Goal: Task Accomplishment & Management: Manage account settings

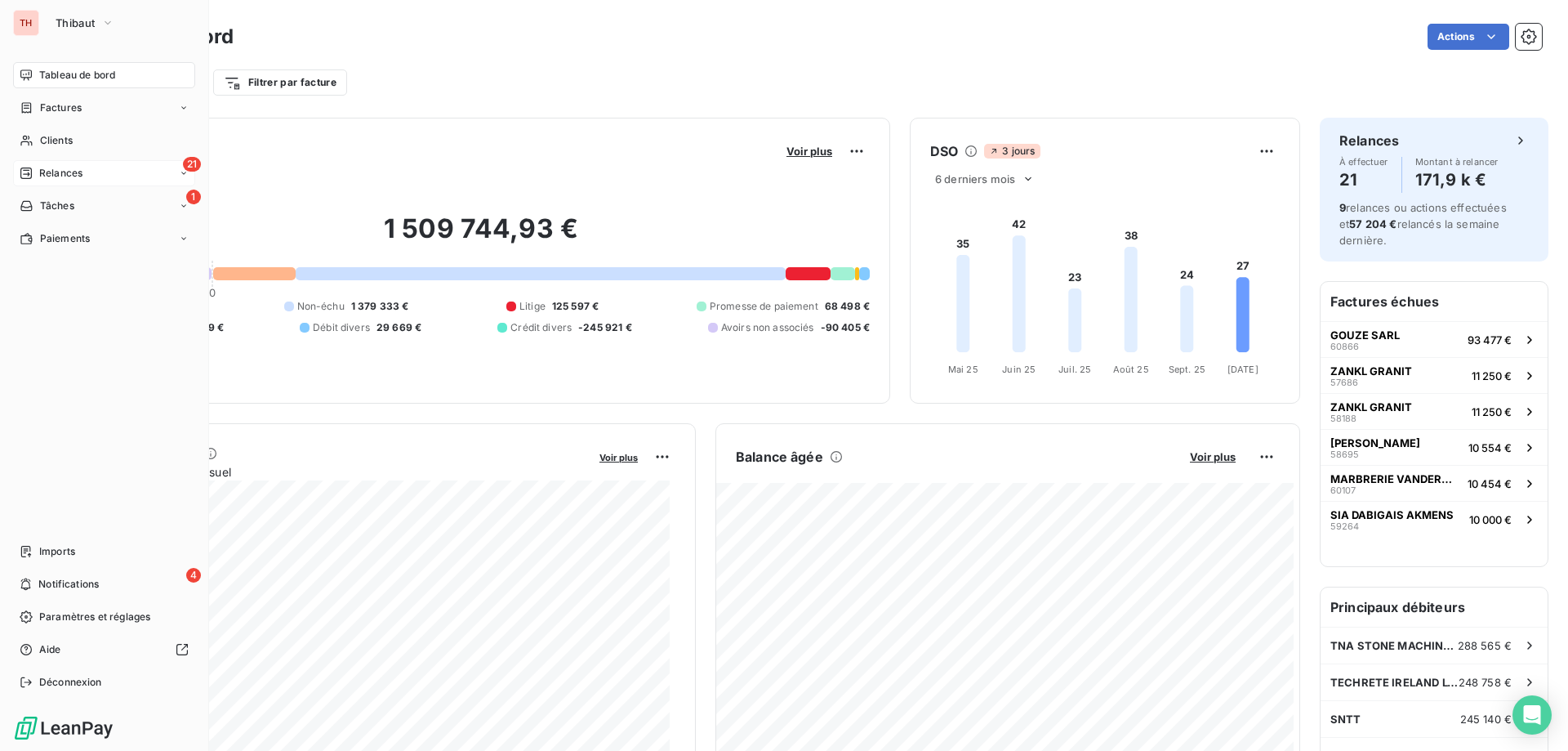
click at [20, 168] on icon at bounding box center [26, 173] width 13 height 13
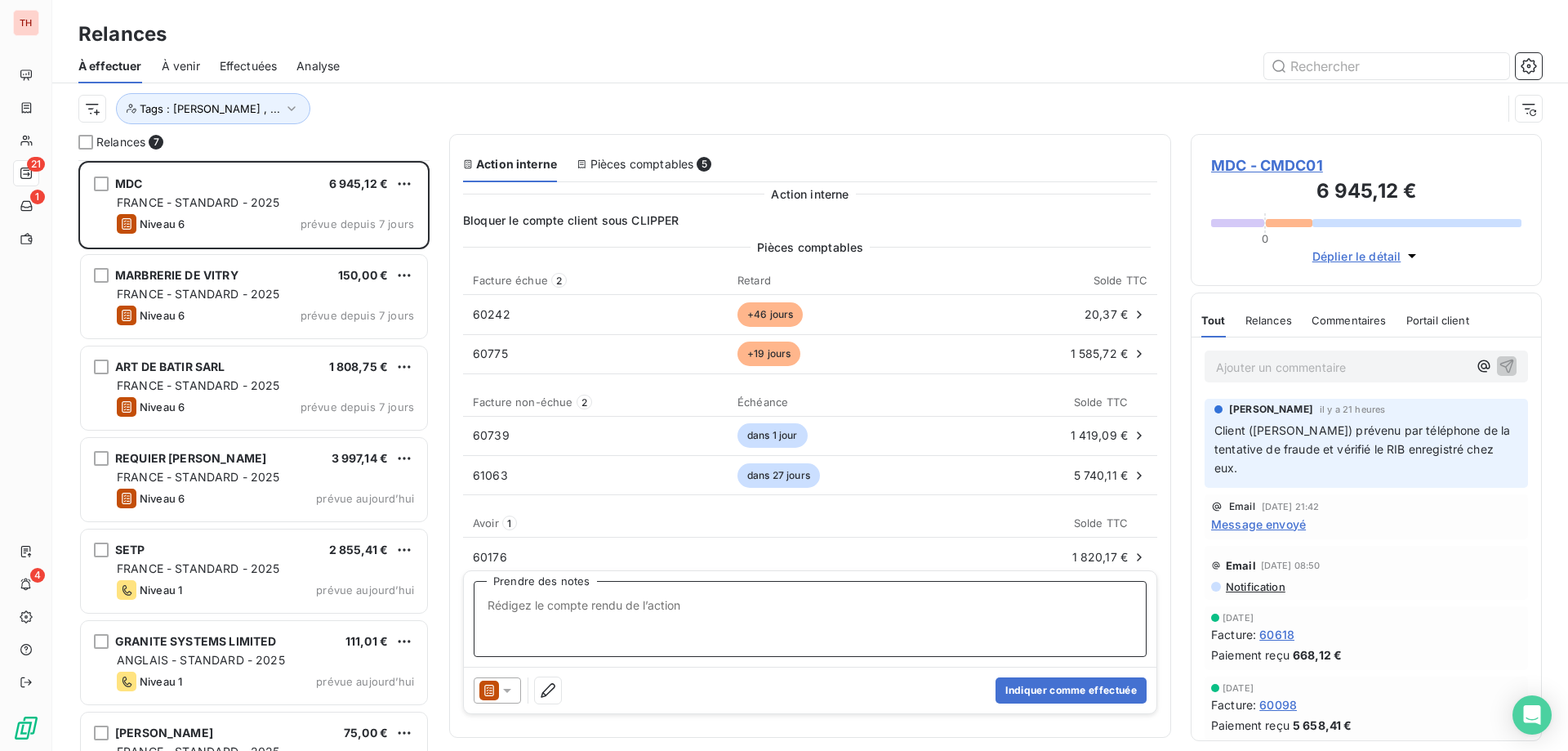
scroll to position [50, 0]
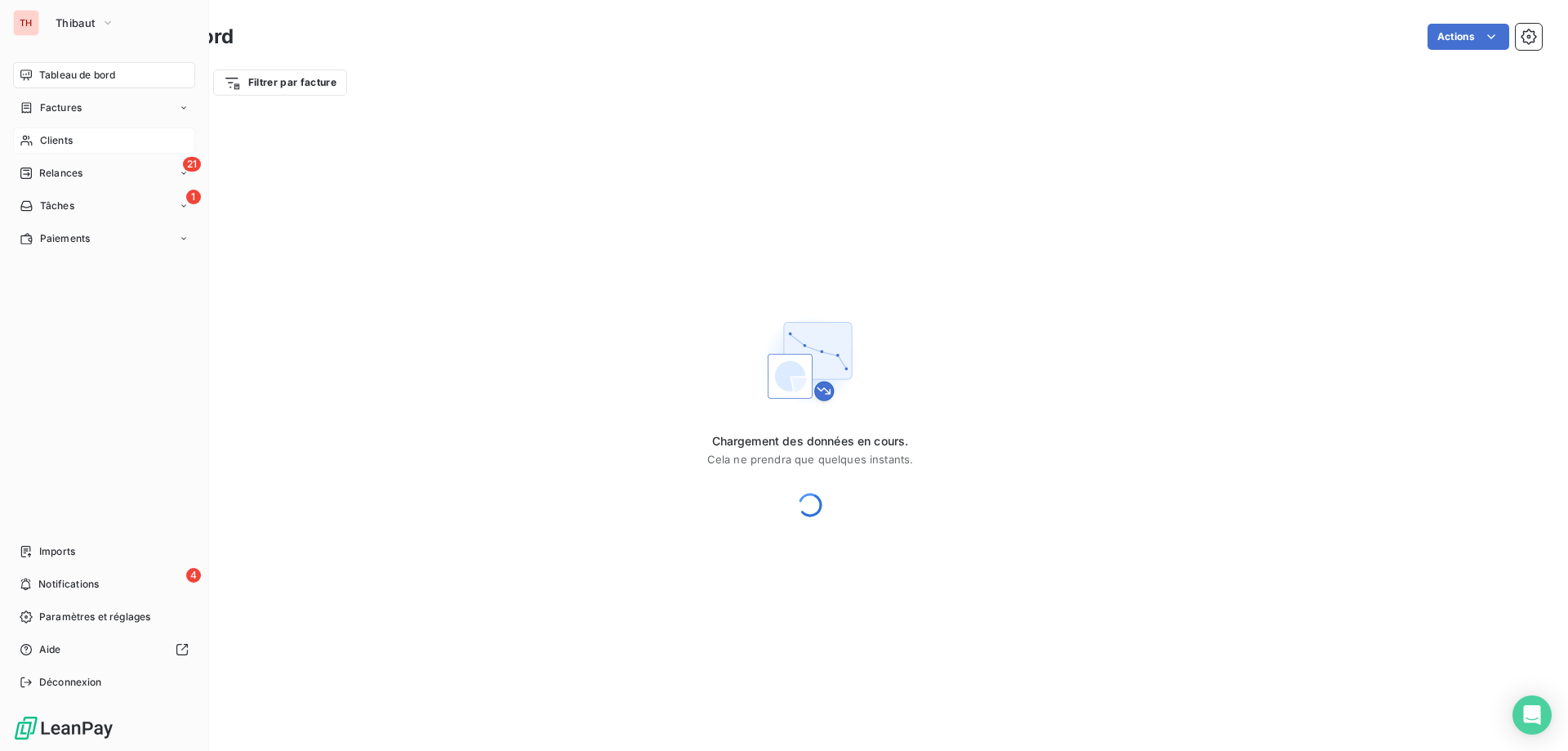
click at [41, 139] on span "Clients" at bounding box center [56, 140] width 33 height 15
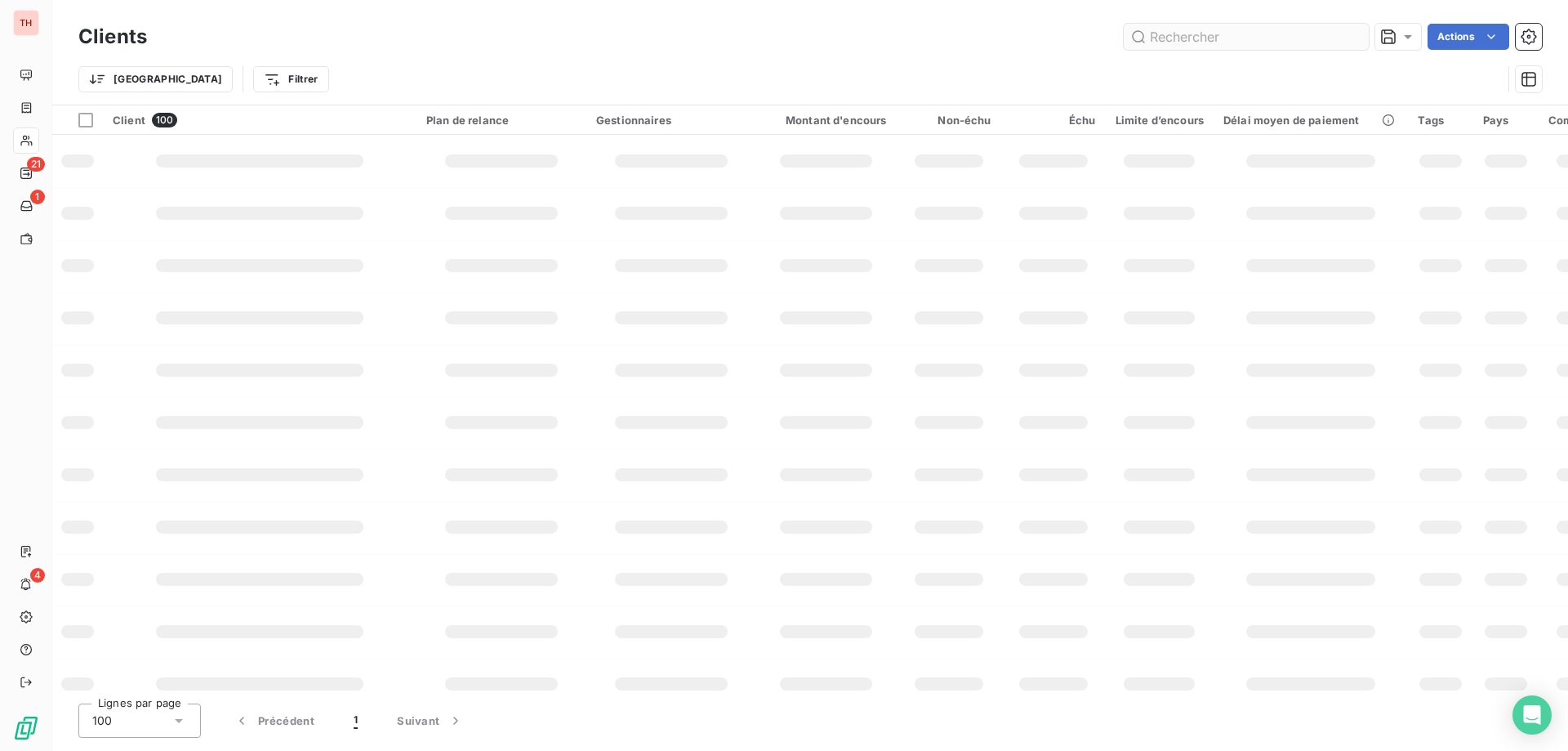
click at [1250, 34] on input "text" at bounding box center [1246, 36] width 245 height 26
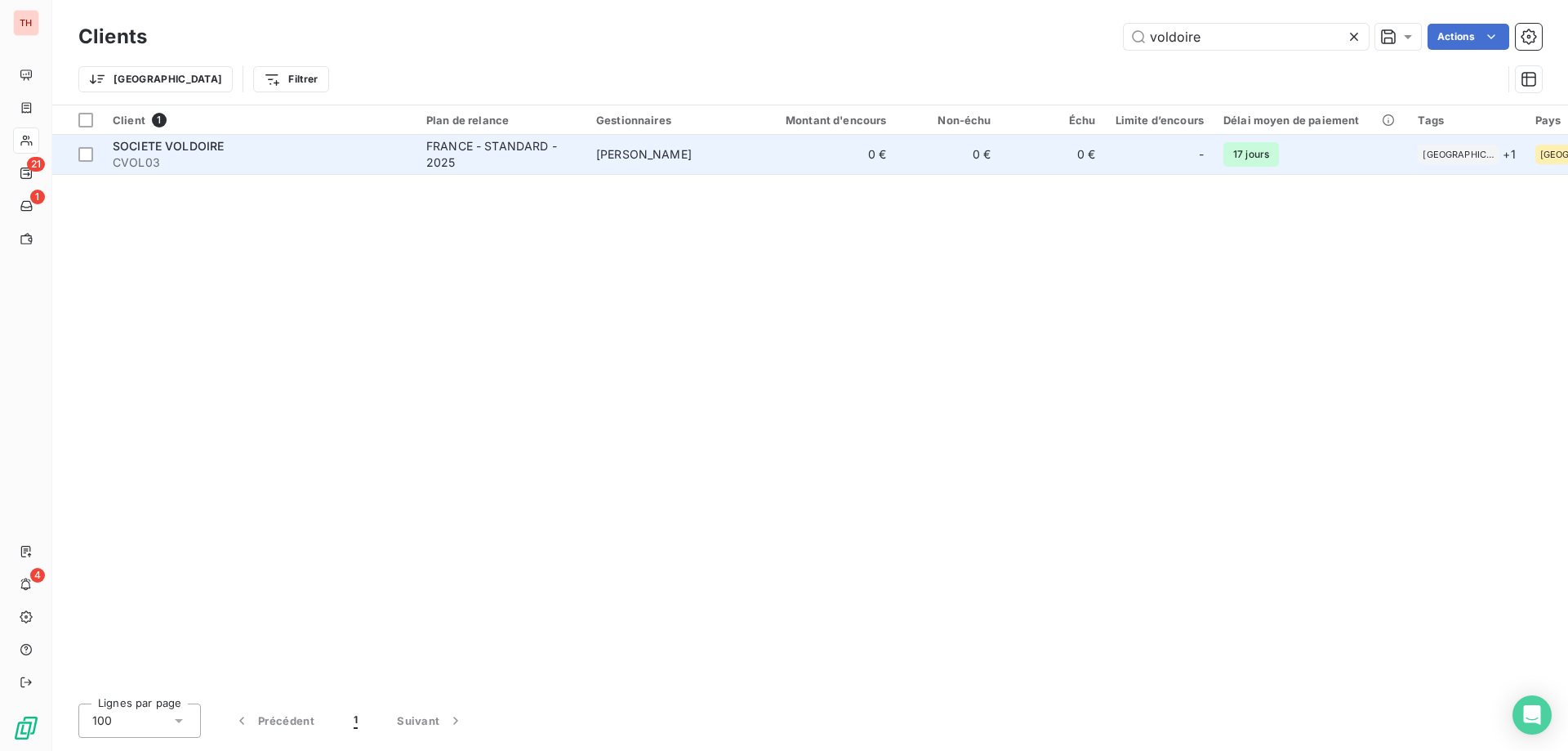
type input "voldoire"
click at [738, 147] on td "PATRICK DELBREIL" at bounding box center [672, 154] width 170 height 39
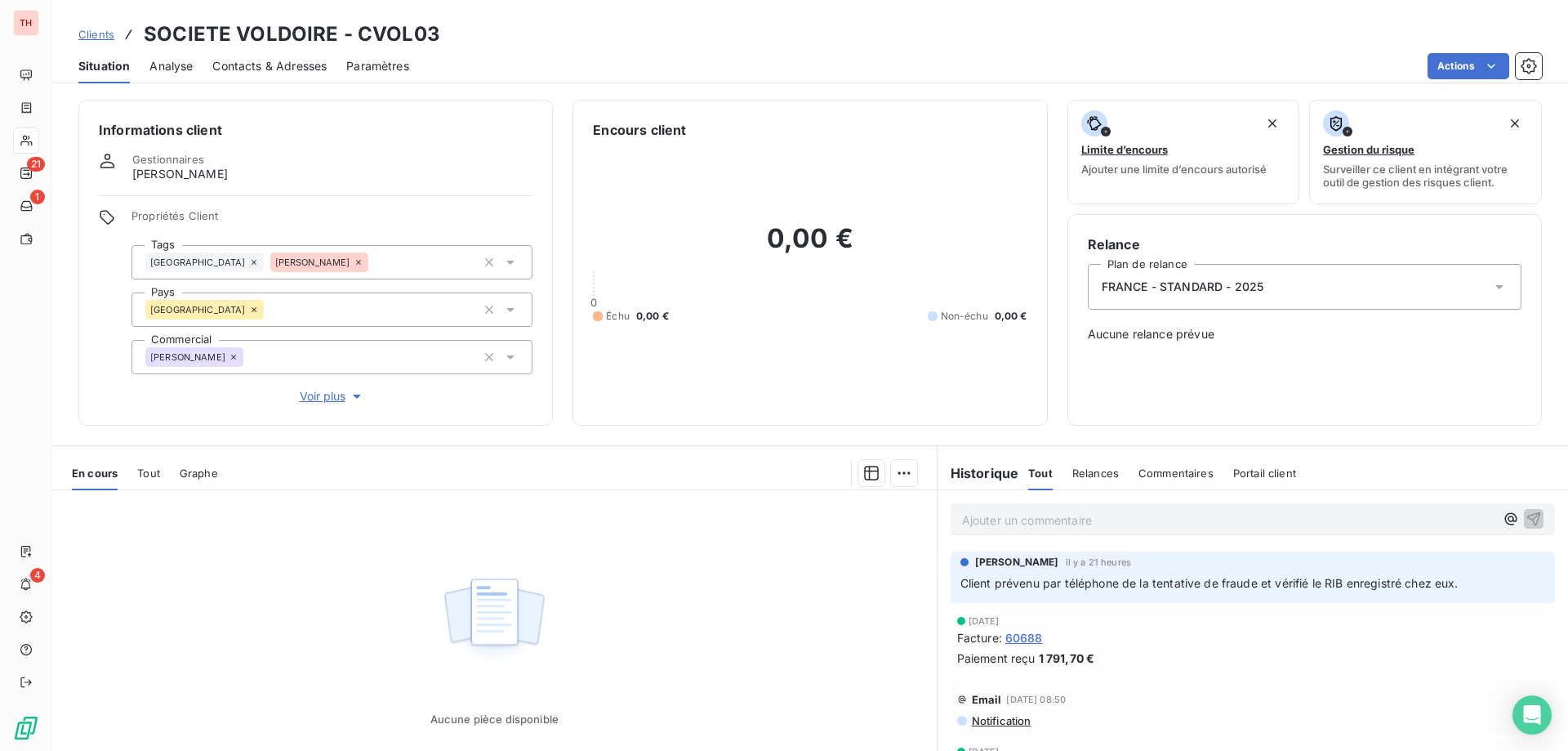
drag, startPoint x: 95, startPoint y: 33, endPoint x: 126, endPoint y: 33, distance: 31.0
click at [95, 33] on span "Clients" at bounding box center [95, 34] width 36 height 13
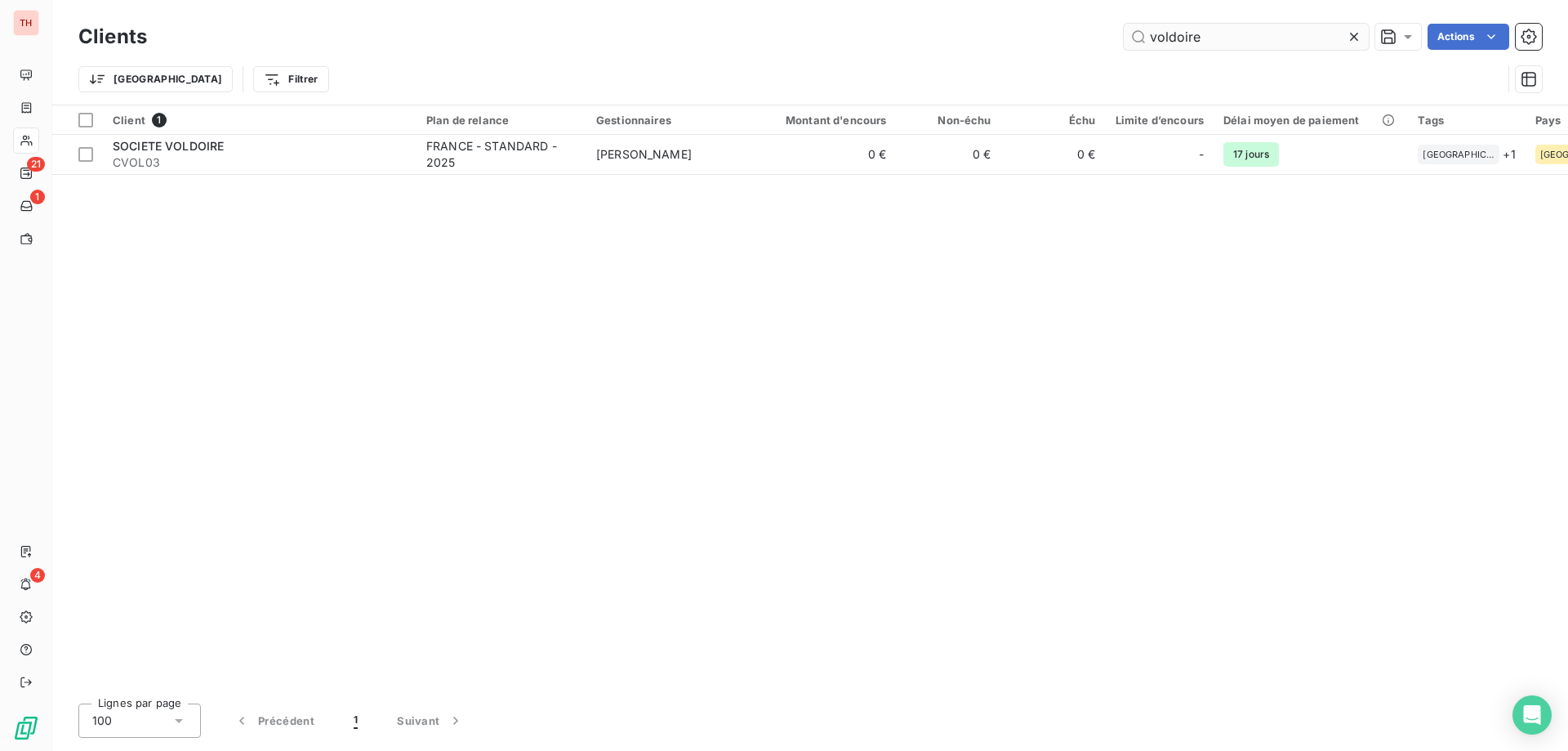
drag, startPoint x: 1226, startPoint y: 35, endPoint x: 1141, endPoint y: 39, distance: 85.1
click at [1141, 39] on input "voldoire" at bounding box center [1246, 36] width 245 height 26
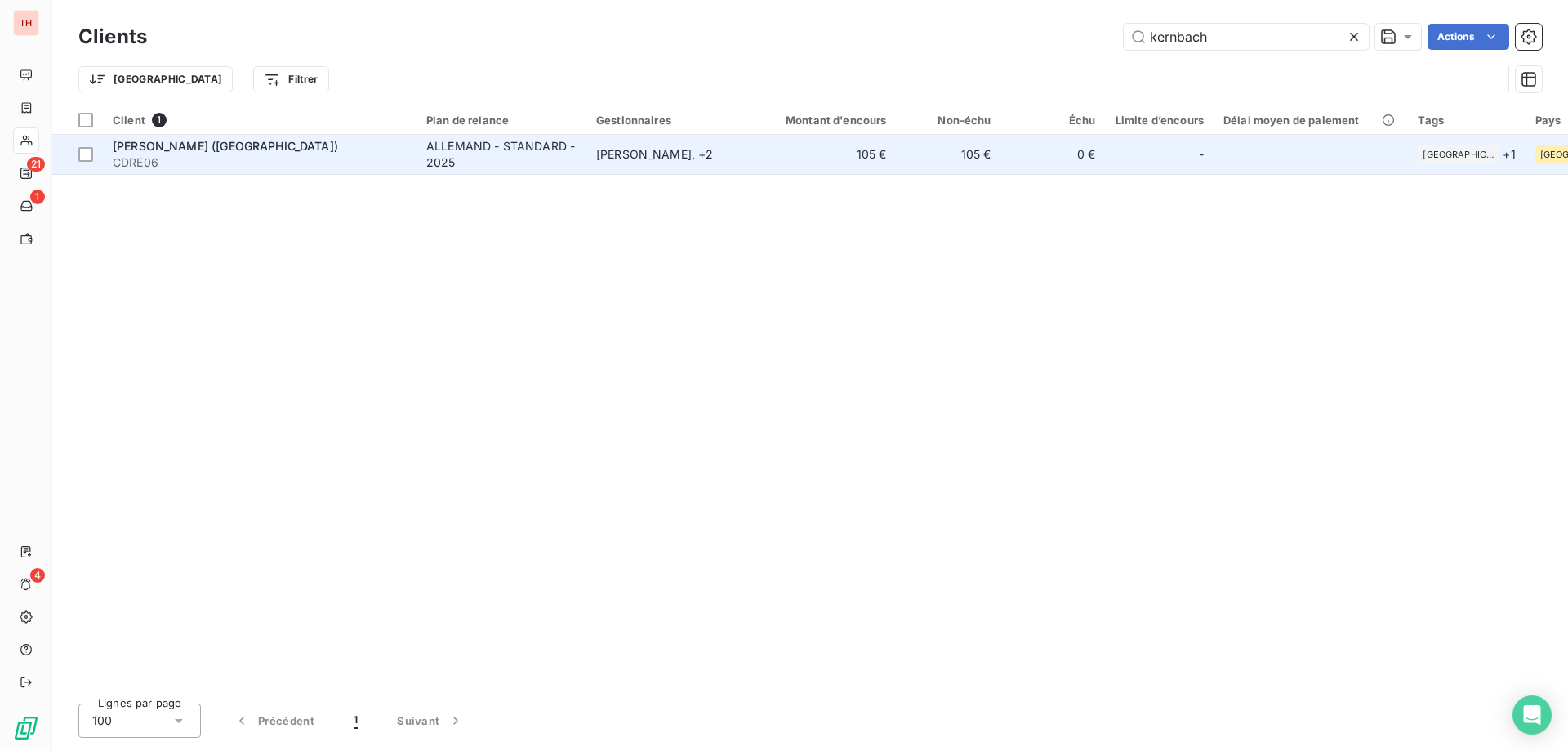
type input "kernbach"
click at [791, 159] on td "105 €" at bounding box center [827, 154] width 141 height 39
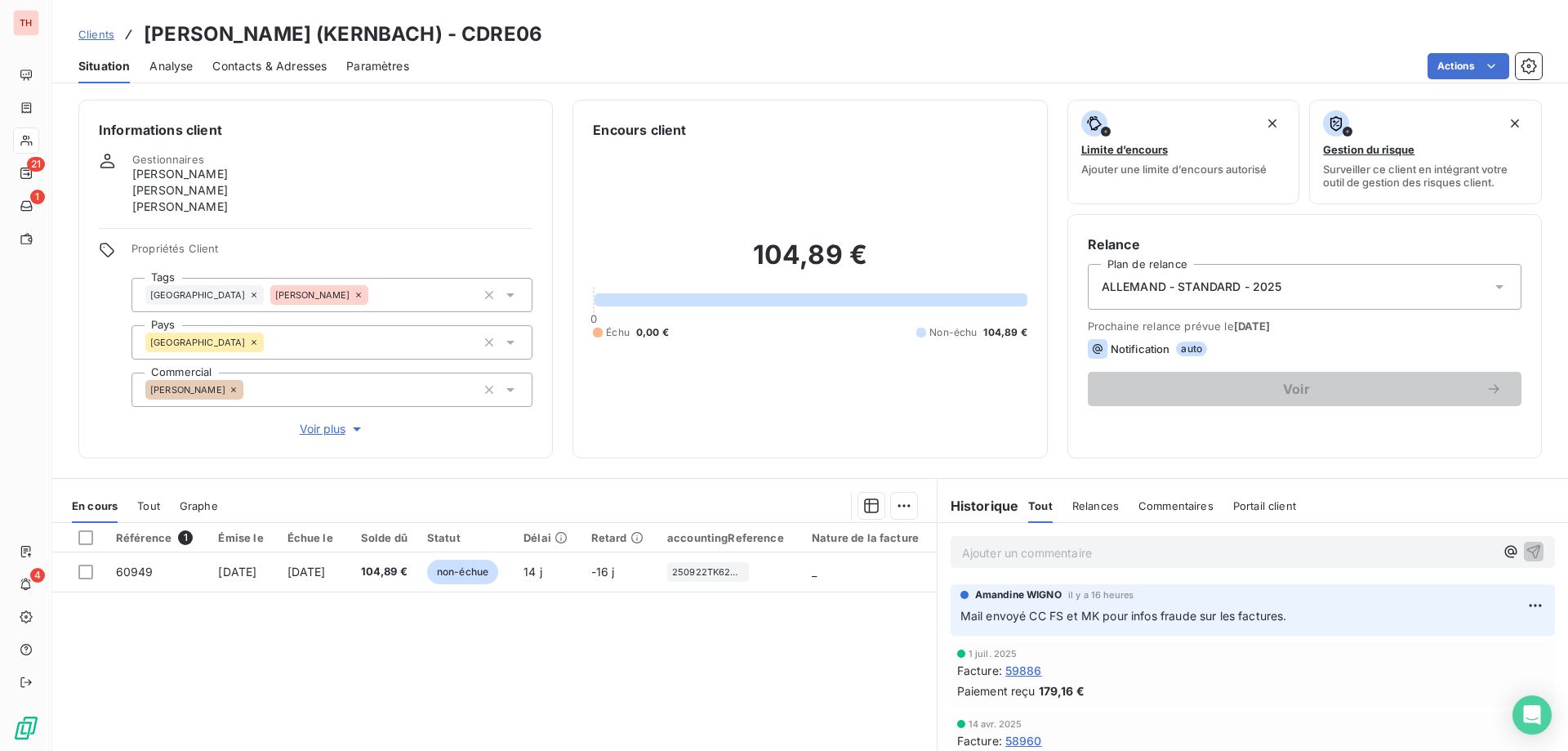
click at [108, 35] on span "Clients" at bounding box center [95, 34] width 36 height 13
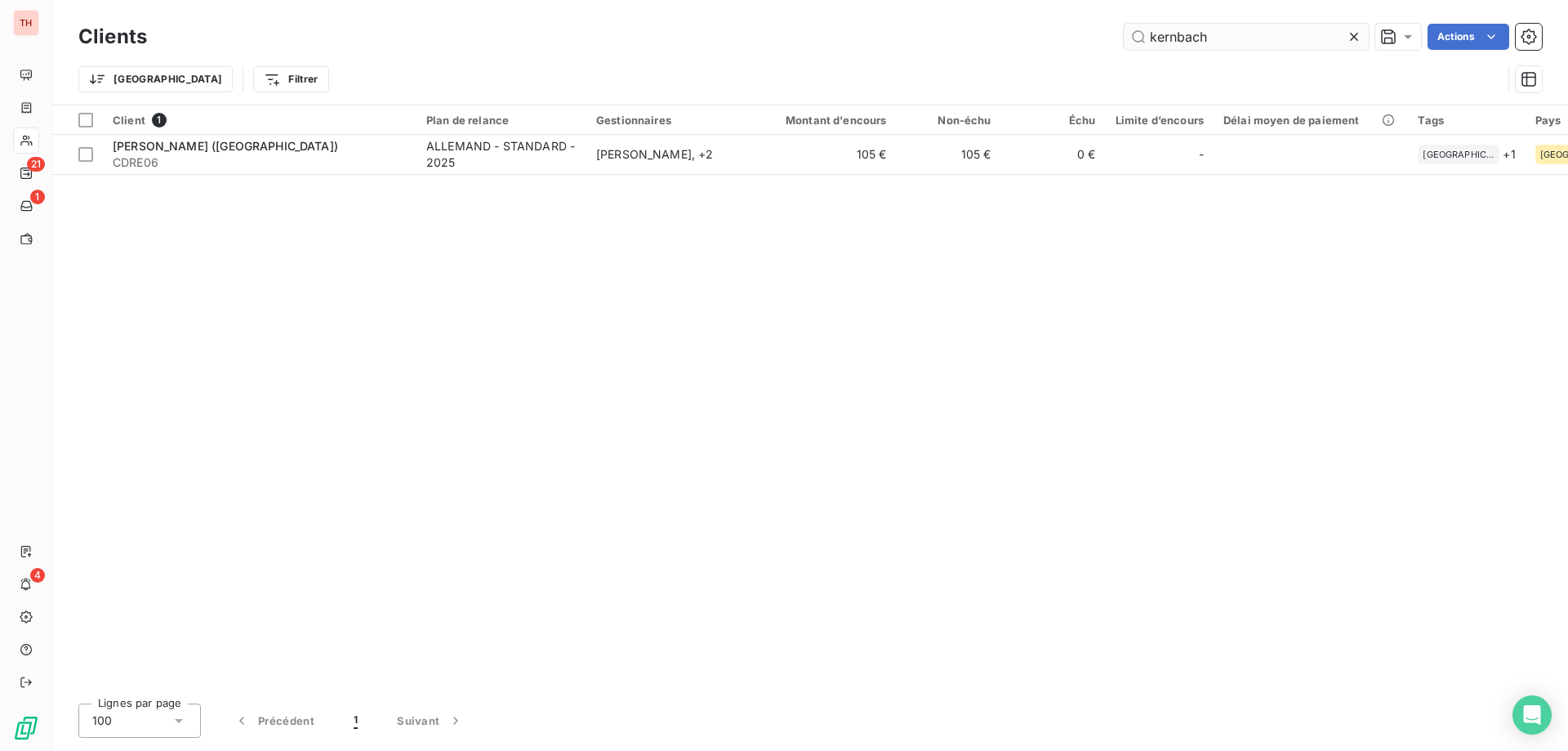
drag, startPoint x: 1210, startPoint y: 35, endPoint x: 1163, endPoint y: 35, distance: 47.0
click at [1164, 35] on input "kernbach" at bounding box center [1246, 36] width 245 height 26
click at [1163, 35] on input "kernbach" at bounding box center [1246, 36] width 245 height 26
click at [1256, 46] on input "kernbach" at bounding box center [1246, 36] width 245 height 26
drag, startPoint x: 1147, startPoint y: 39, endPoint x: 1119, endPoint y: 39, distance: 28.0
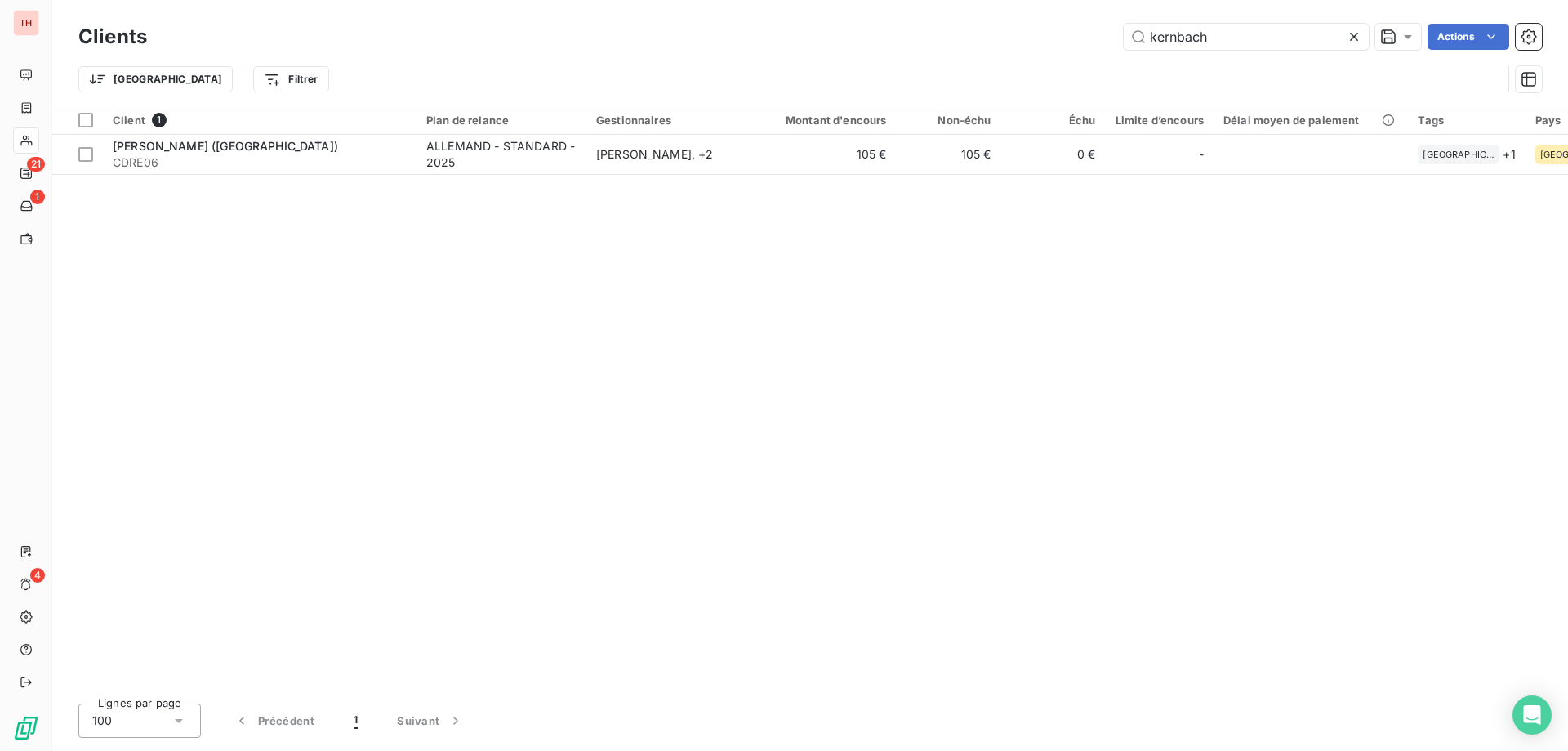
click at [1119, 39] on div "kernbach Actions" at bounding box center [854, 36] width 1375 height 26
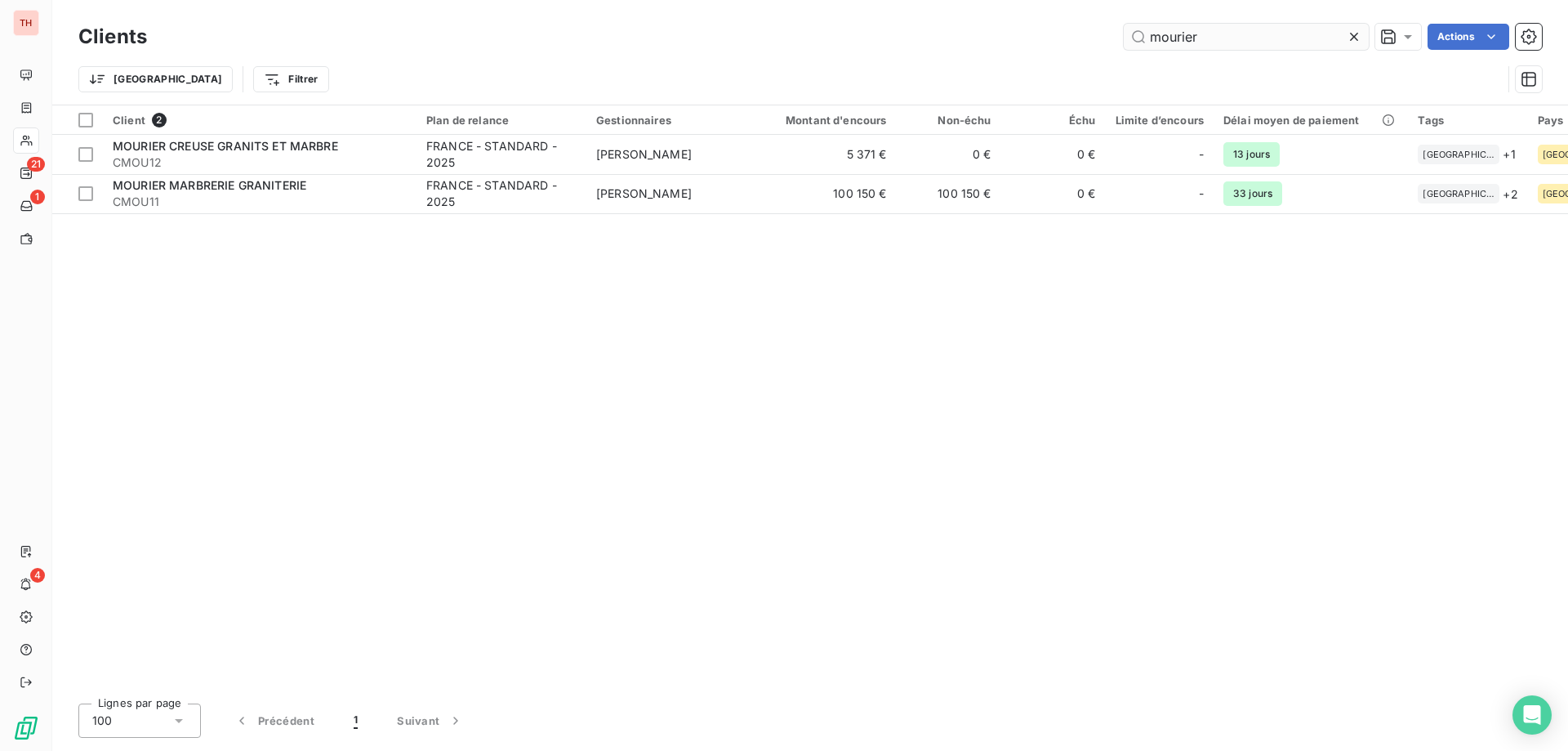
drag, startPoint x: 1208, startPoint y: 36, endPoint x: 1131, endPoint y: 41, distance: 77.2
click at [1132, 41] on input "mourier" at bounding box center [1246, 36] width 245 height 26
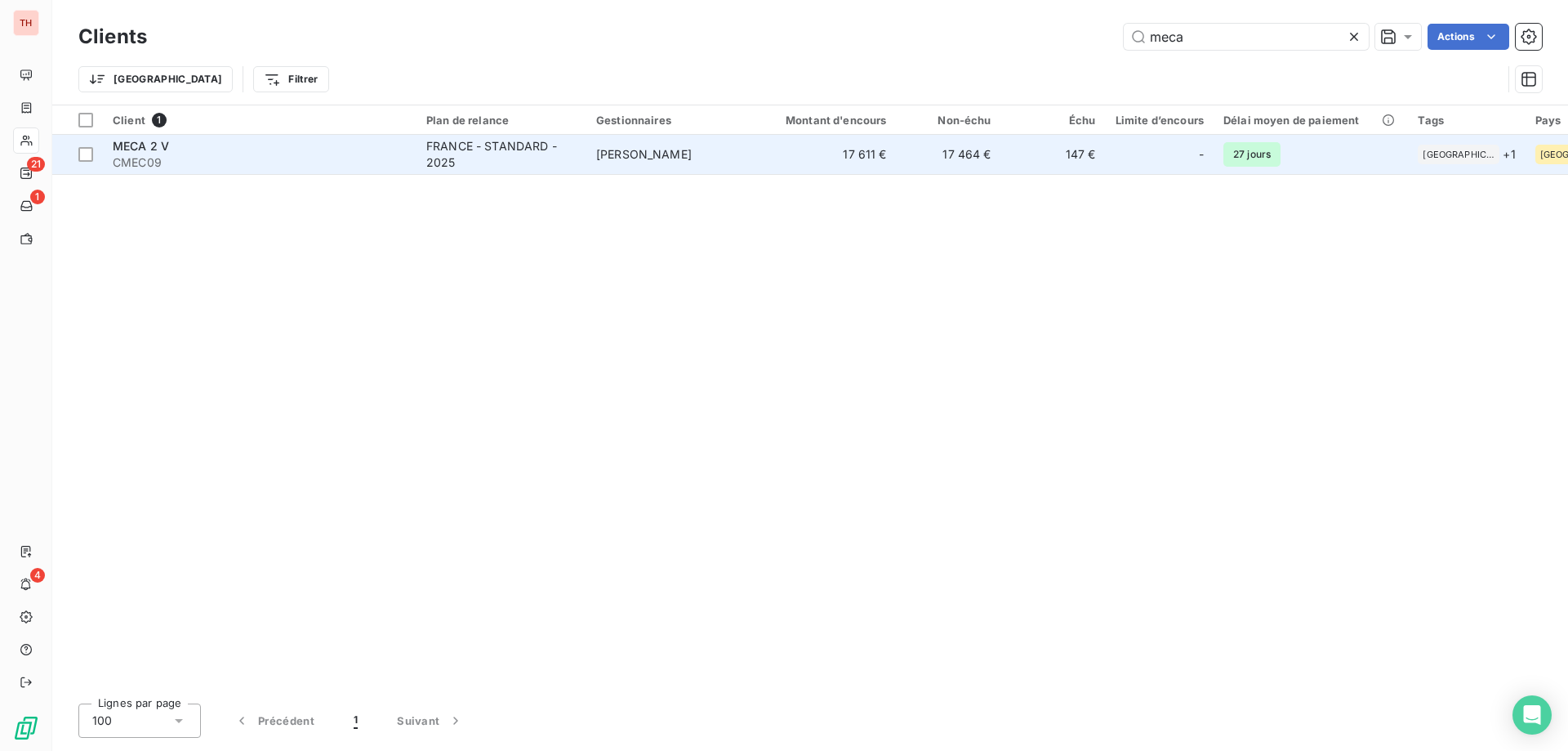
type input "meca"
click at [629, 136] on td "Tony MERLIN" at bounding box center [672, 154] width 170 height 39
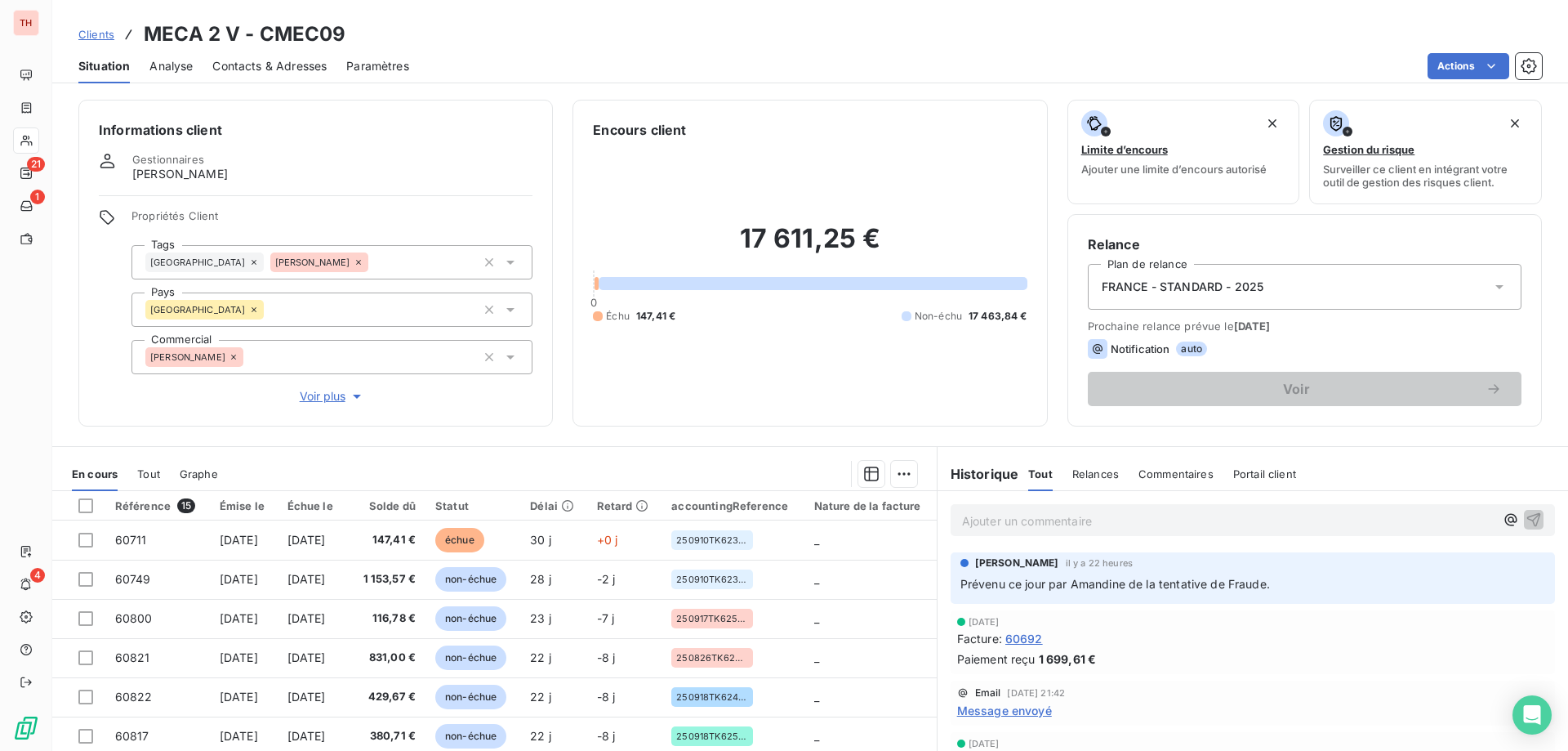
click at [88, 24] on div "Clients MECA 2 V - CMEC09" at bounding box center [212, 35] width 268 height 30
click at [95, 36] on span "Clients" at bounding box center [95, 34] width 36 height 13
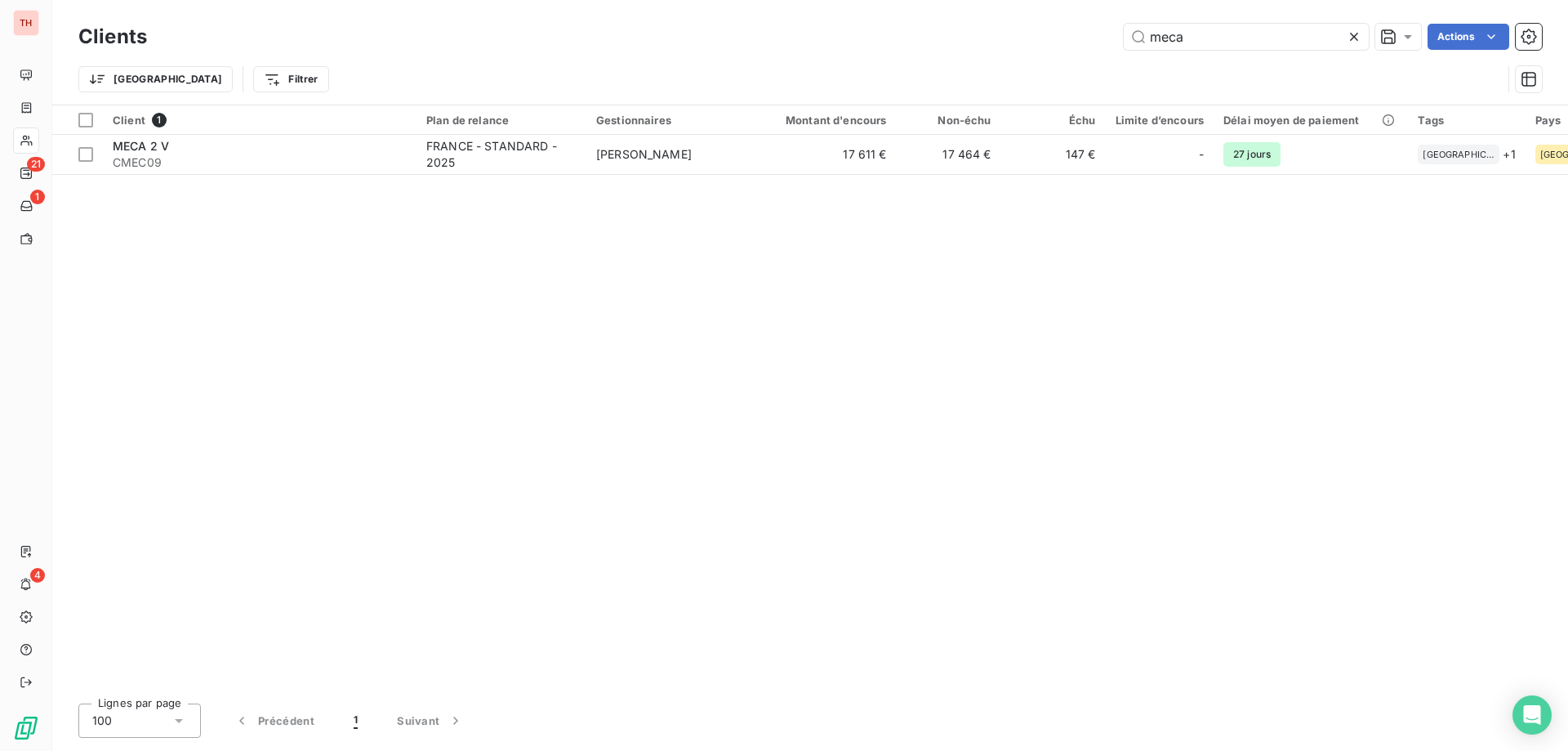
click at [1110, 40] on div "meca Actions" at bounding box center [854, 36] width 1375 height 26
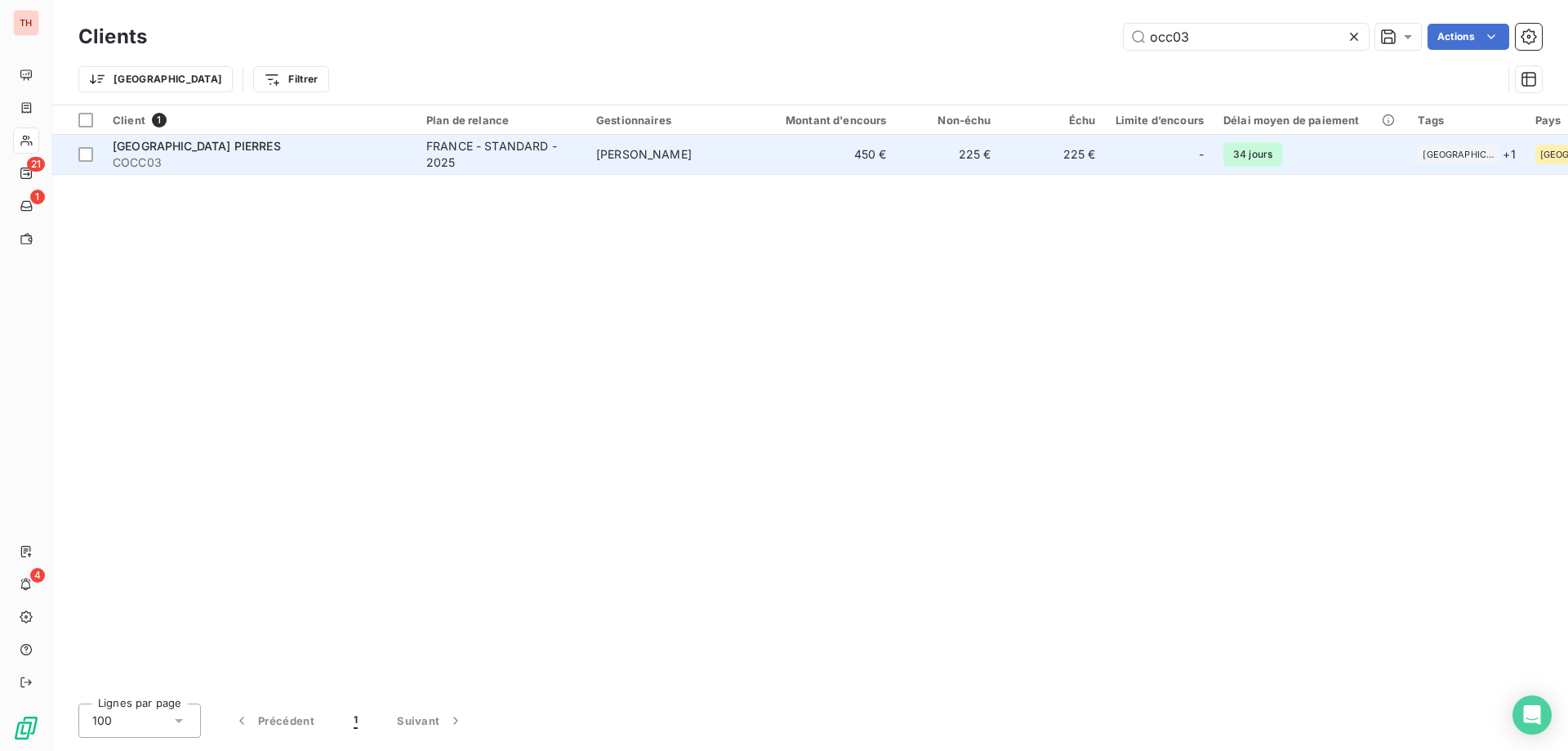
type input "occ03"
click at [703, 159] on td "PATRICK DELBREIL" at bounding box center [672, 154] width 170 height 39
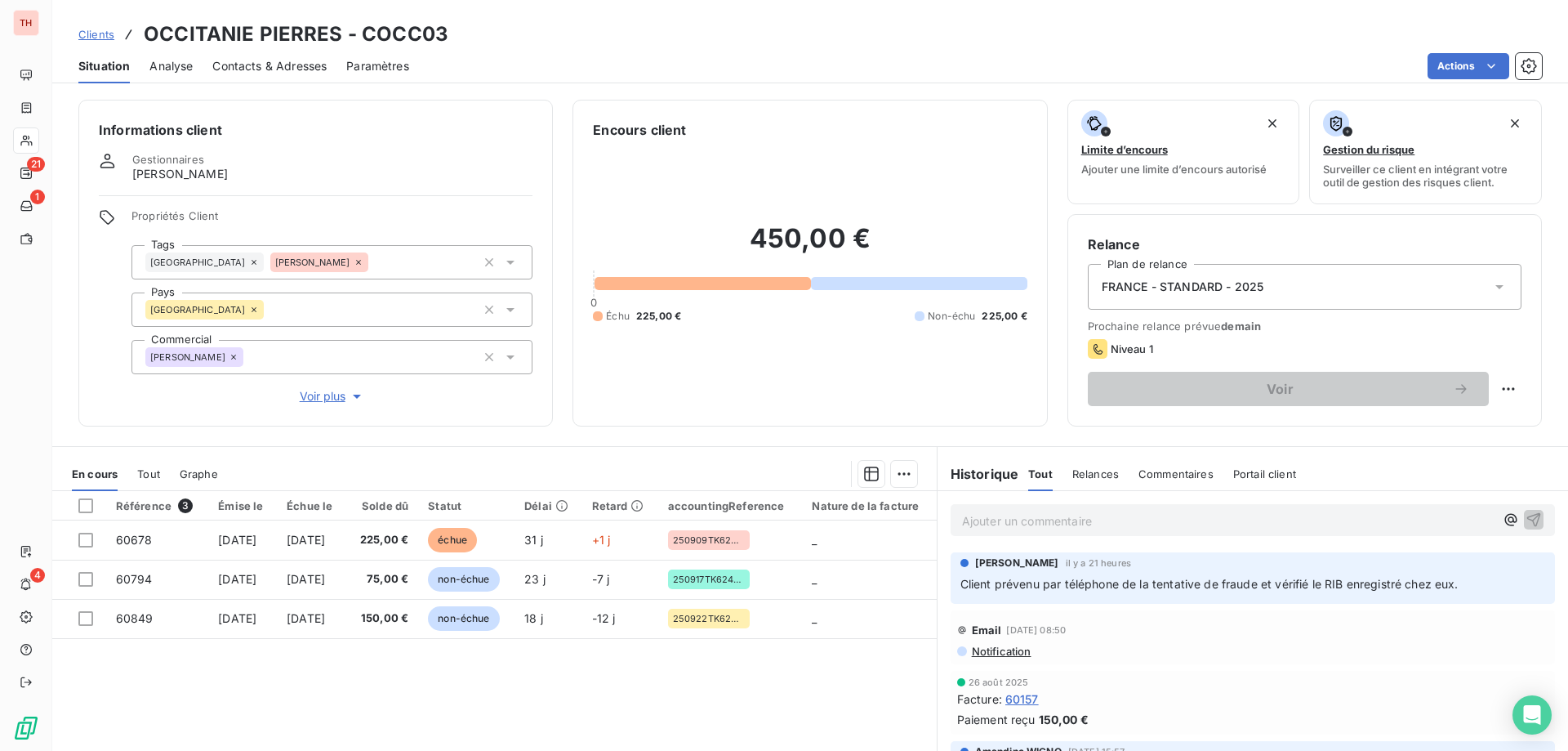
click at [95, 34] on span "Clients" at bounding box center [95, 34] width 36 height 13
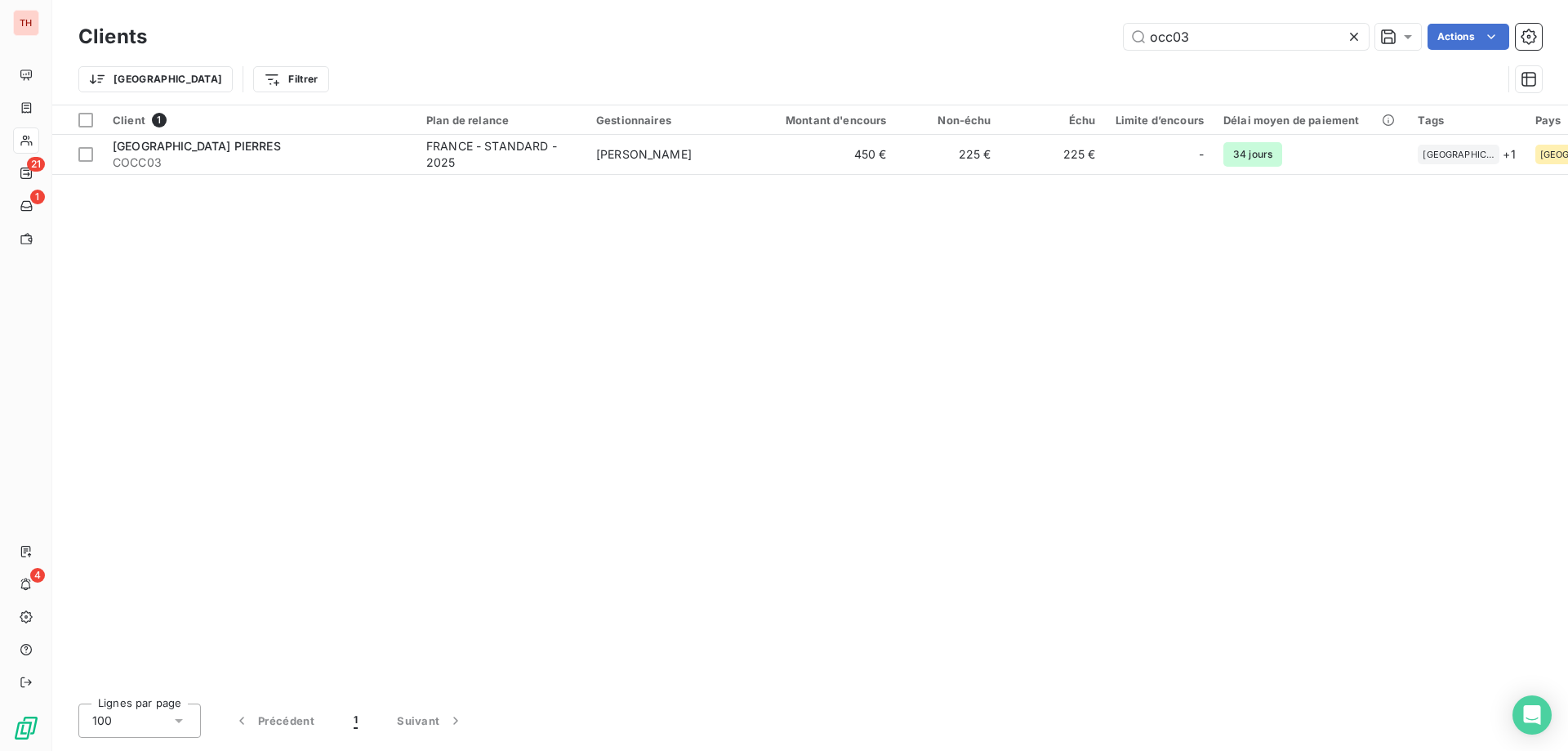
drag, startPoint x: 1192, startPoint y: 39, endPoint x: 1116, endPoint y: 37, distance: 76.0
click at [1118, 38] on div "occ03 Actions" at bounding box center [854, 36] width 1375 height 26
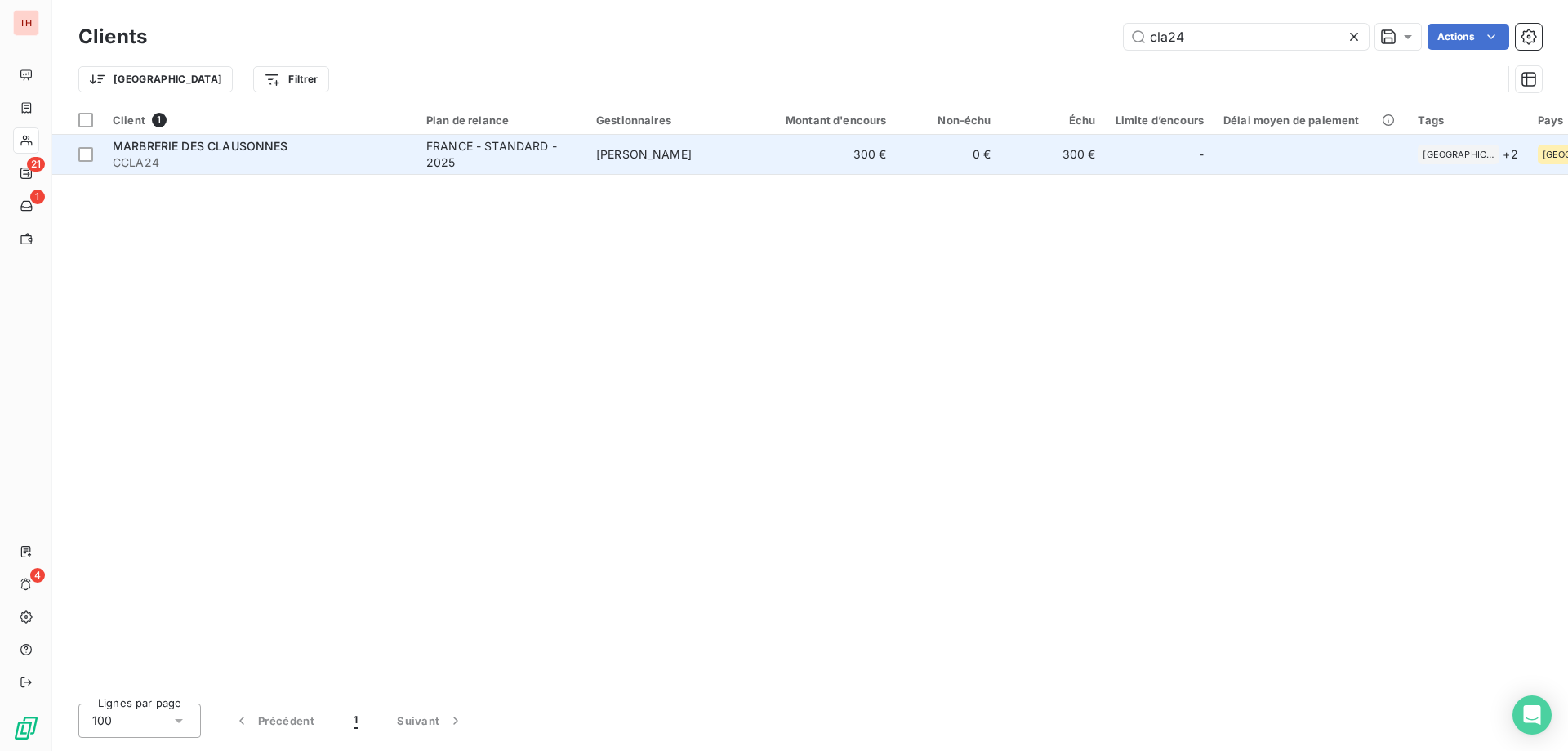
type input "cla24"
click at [898, 152] on td "0 €" at bounding box center [949, 154] width 104 height 39
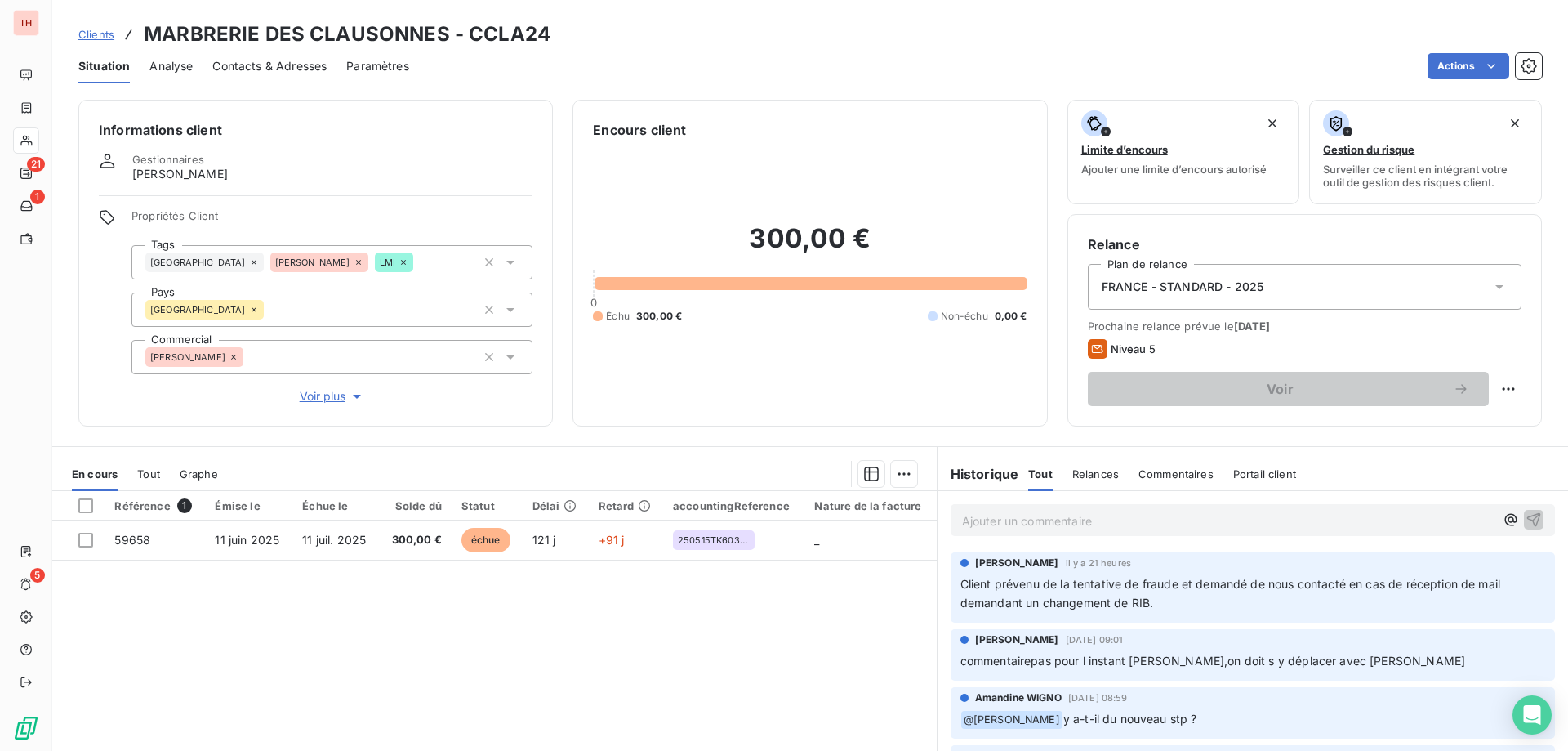
click at [92, 30] on span "Clients" at bounding box center [95, 34] width 36 height 13
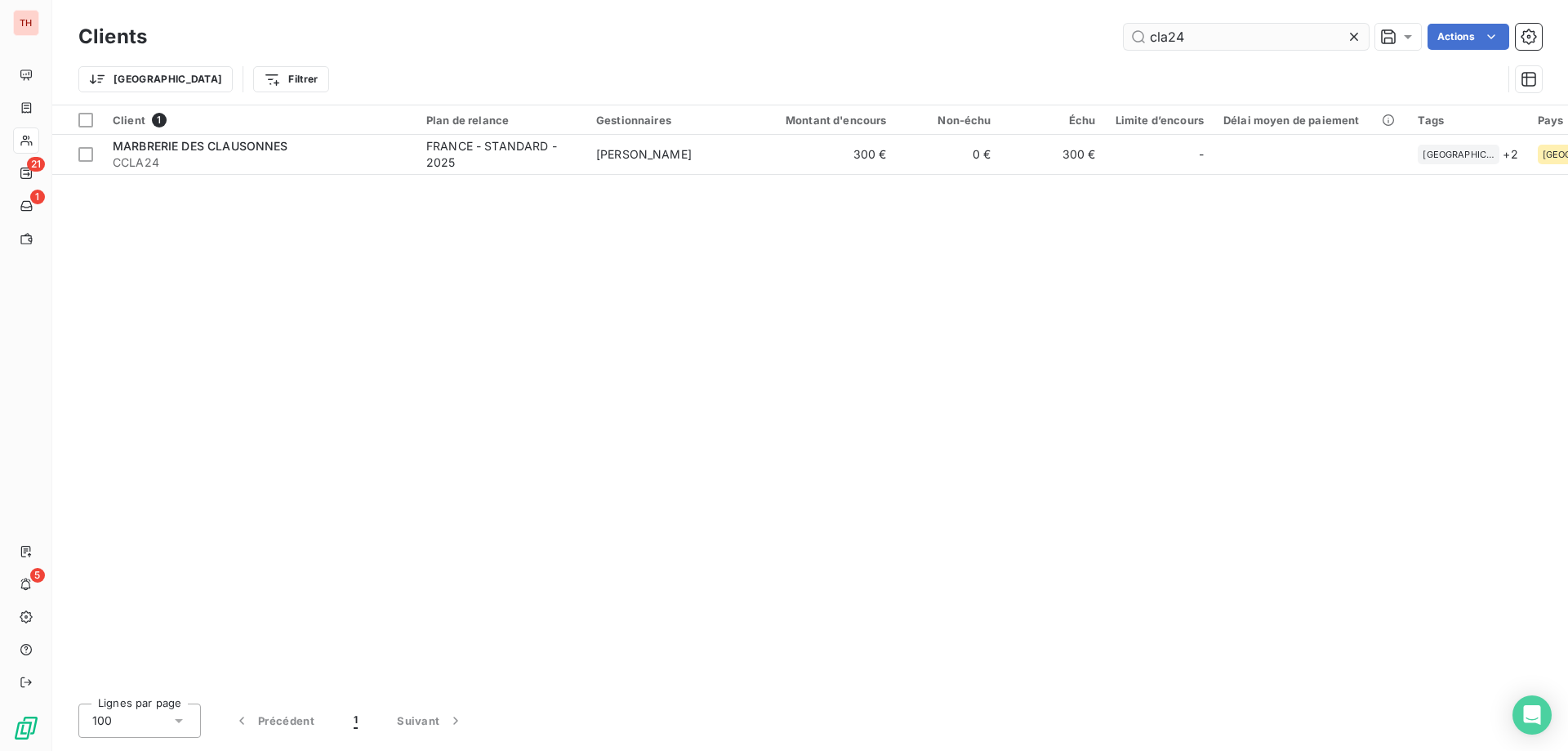
drag, startPoint x: 1188, startPoint y: 30, endPoint x: 1132, endPoint y: 34, distance: 56.1
click at [1132, 34] on input "cla24" at bounding box center [1246, 36] width 245 height 26
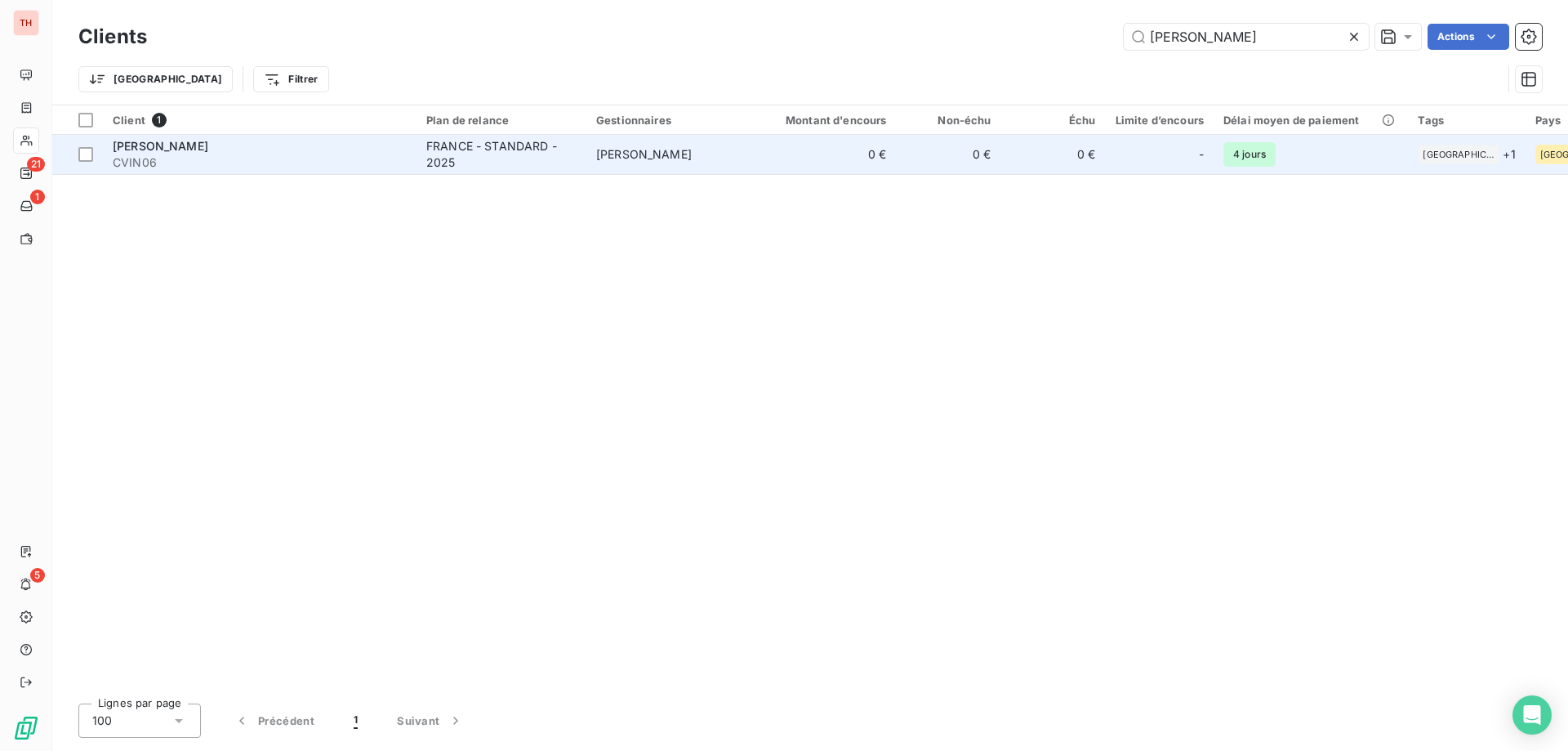
type input "vincent"
drag, startPoint x: 568, startPoint y: 155, endPoint x: 573, endPoint y: 137, distance: 18.7
click at [567, 156] on div "FRANCE - STANDARD - 2025" at bounding box center [501, 155] width 150 height 33
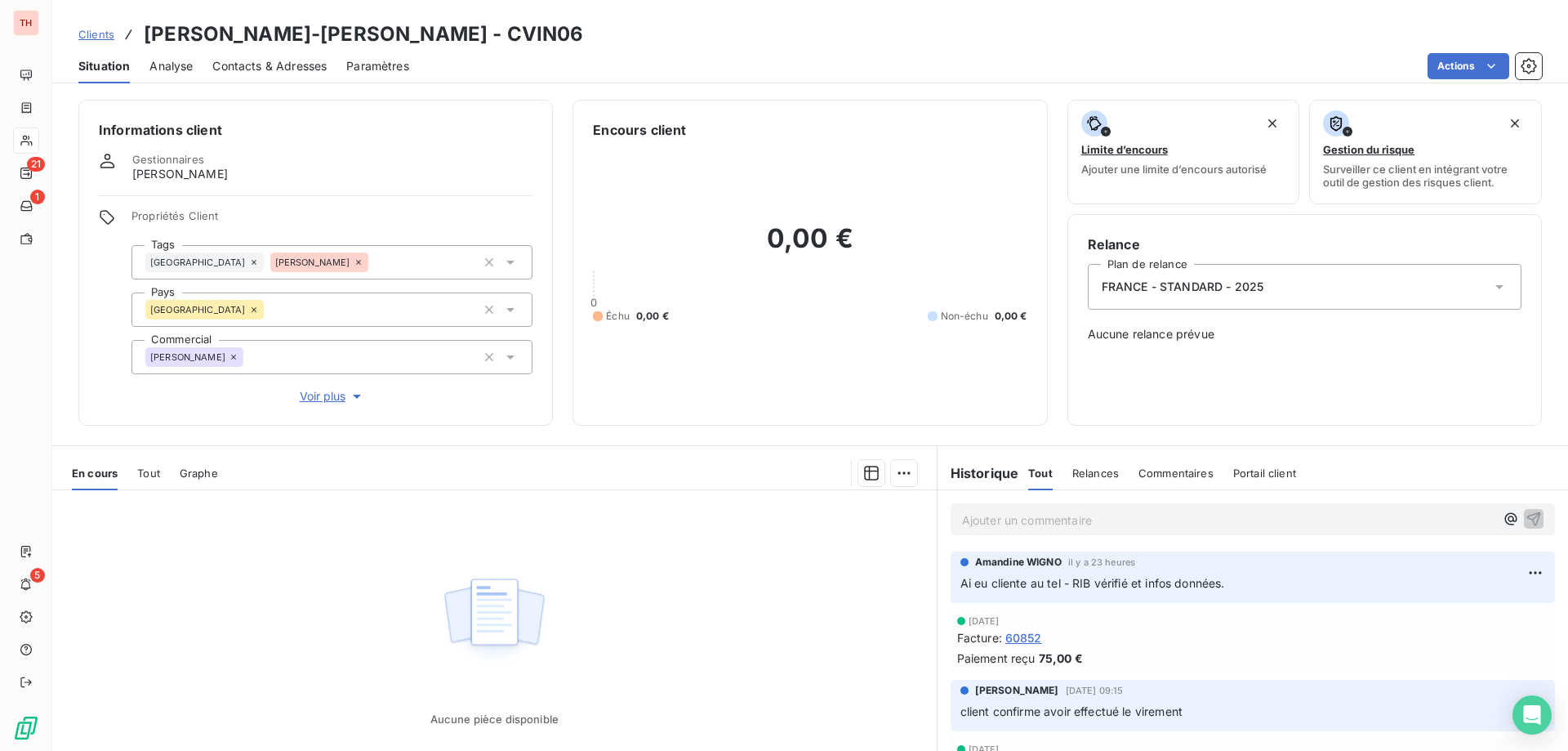
drag, startPoint x: 79, startPoint y: 35, endPoint x: 129, endPoint y: 36, distance: 50.0
click at [80, 35] on span "Clients" at bounding box center [95, 34] width 36 height 13
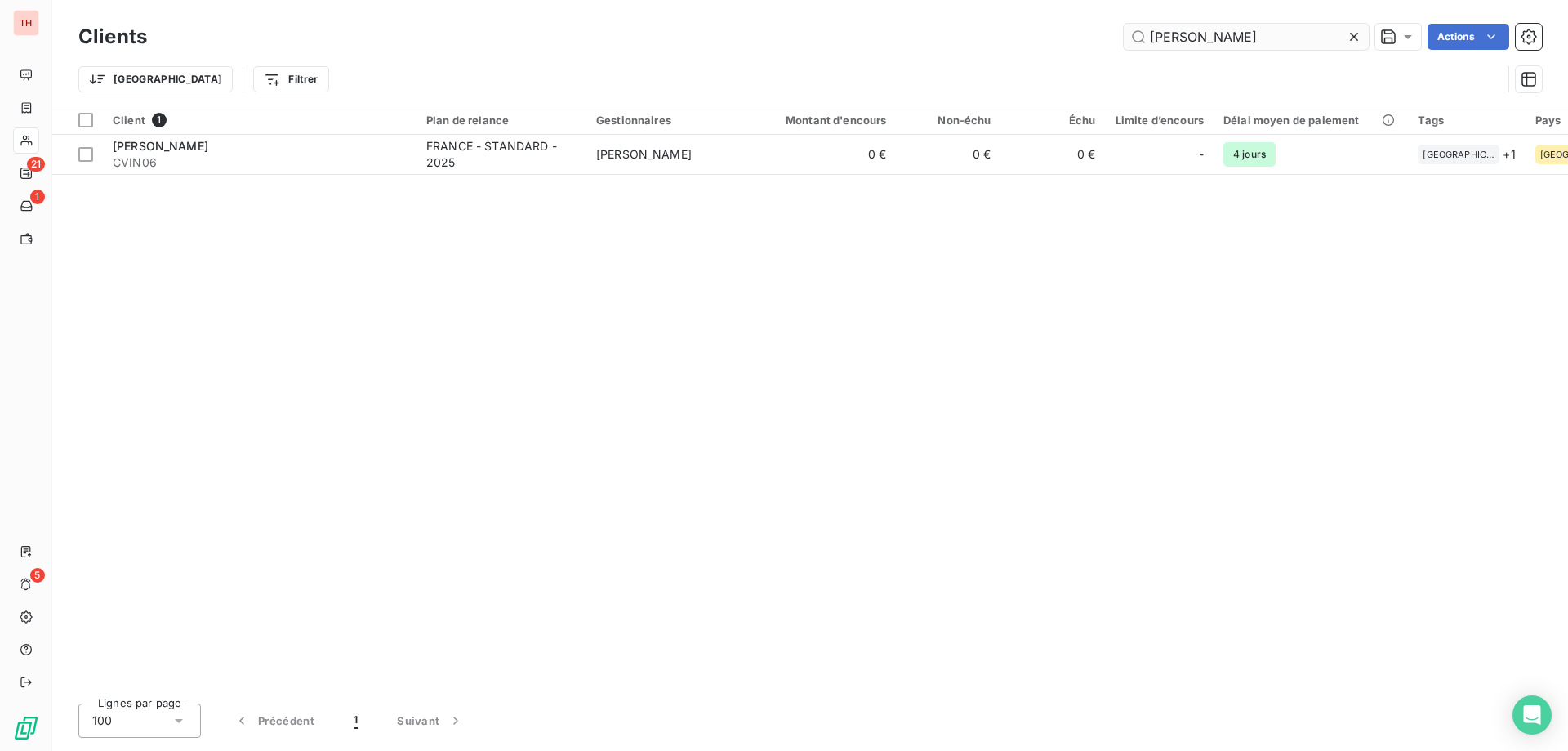
drag, startPoint x: 1212, startPoint y: 35, endPoint x: 1157, endPoint y: 36, distance: 55.0
click at [1157, 36] on input "vincent" at bounding box center [1246, 36] width 245 height 26
type input "v"
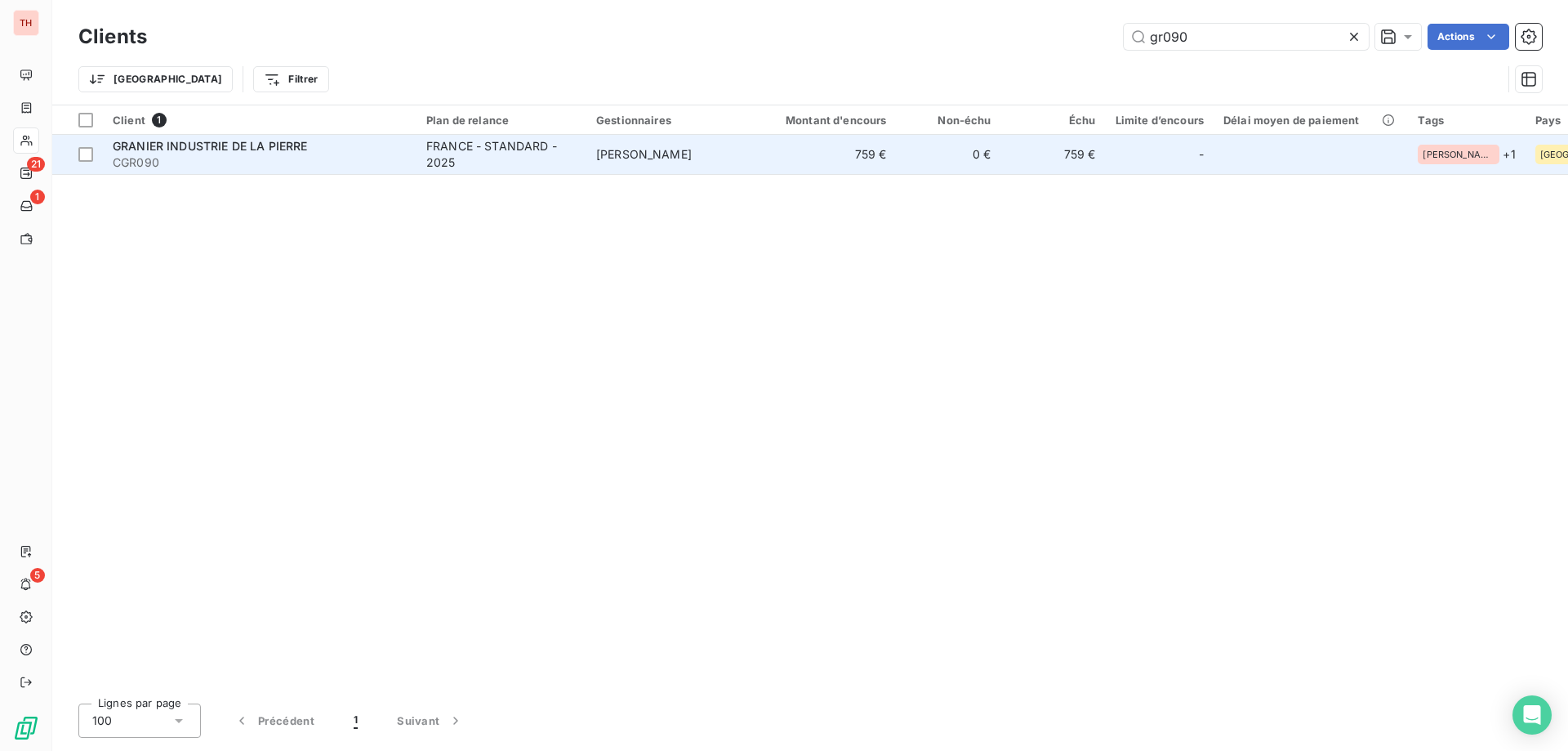
type input "gr090"
click at [692, 164] on td "PATRICK DELBREIL" at bounding box center [672, 154] width 170 height 39
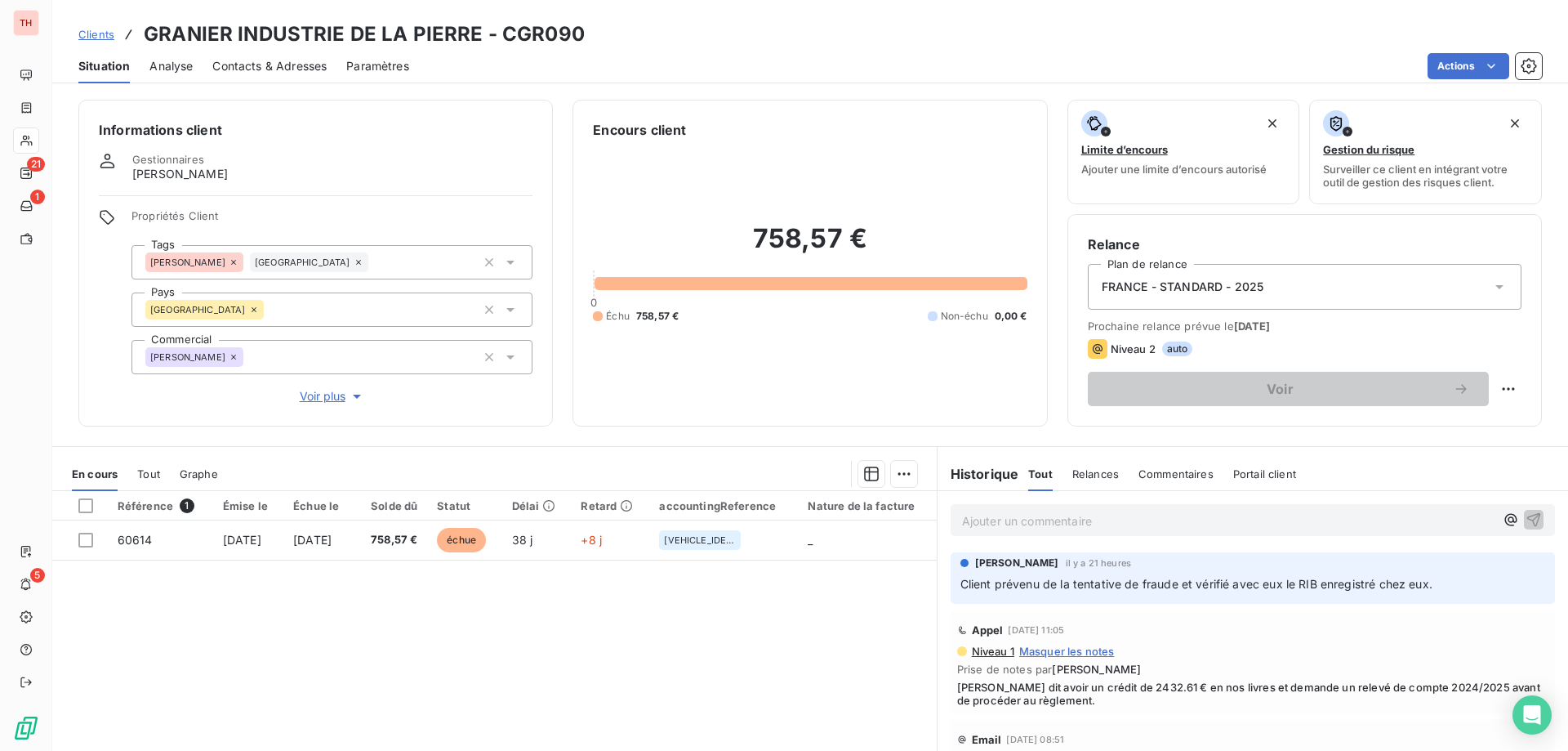
drag, startPoint x: 104, startPoint y: 36, endPoint x: 227, endPoint y: 41, distance: 123.1
click at [102, 36] on span "Clients" at bounding box center [95, 34] width 36 height 13
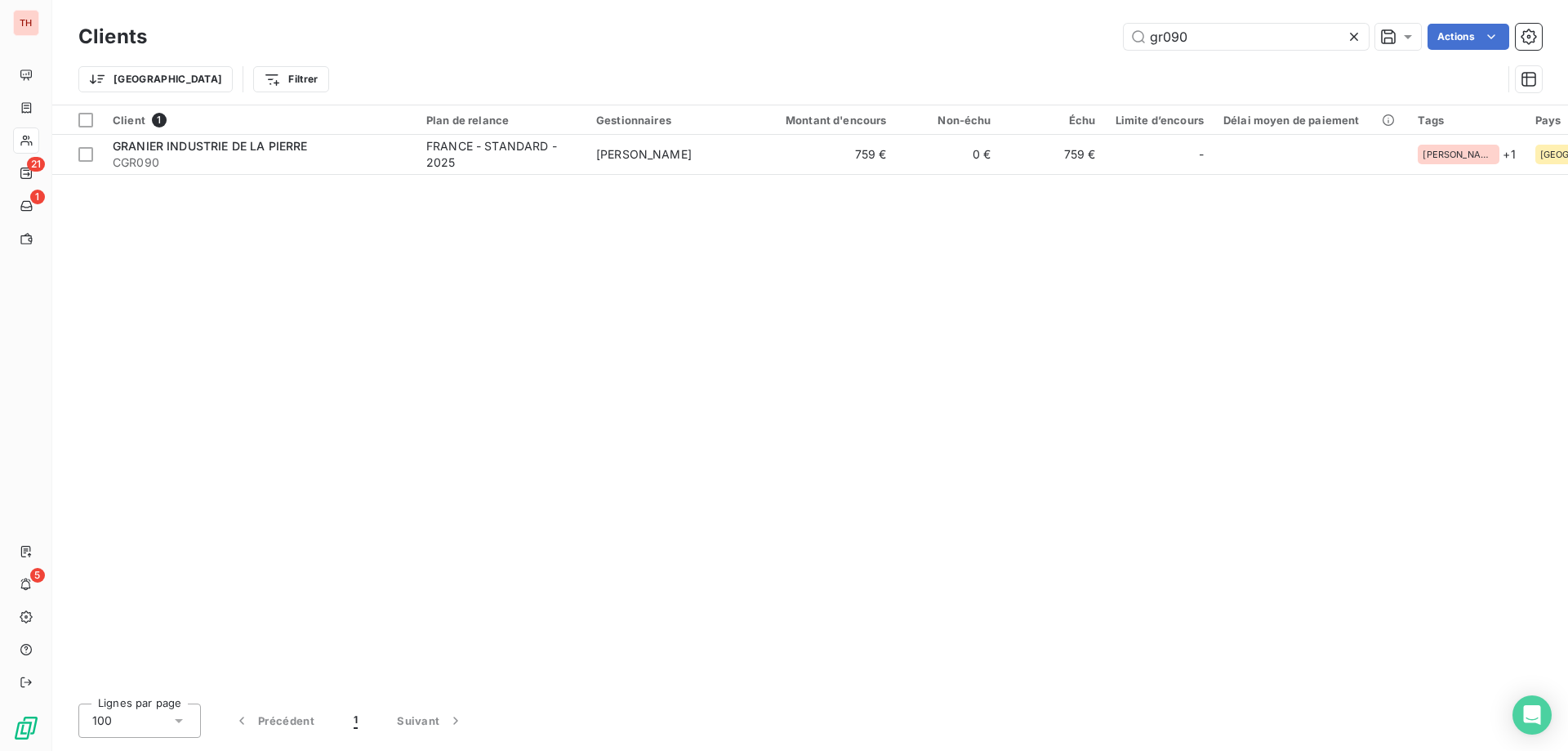
drag, startPoint x: 1197, startPoint y: 35, endPoint x: 1080, endPoint y: 43, distance: 117.3
click at [1080, 43] on div "gr090 Actions" at bounding box center [854, 36] width 1375 height 26
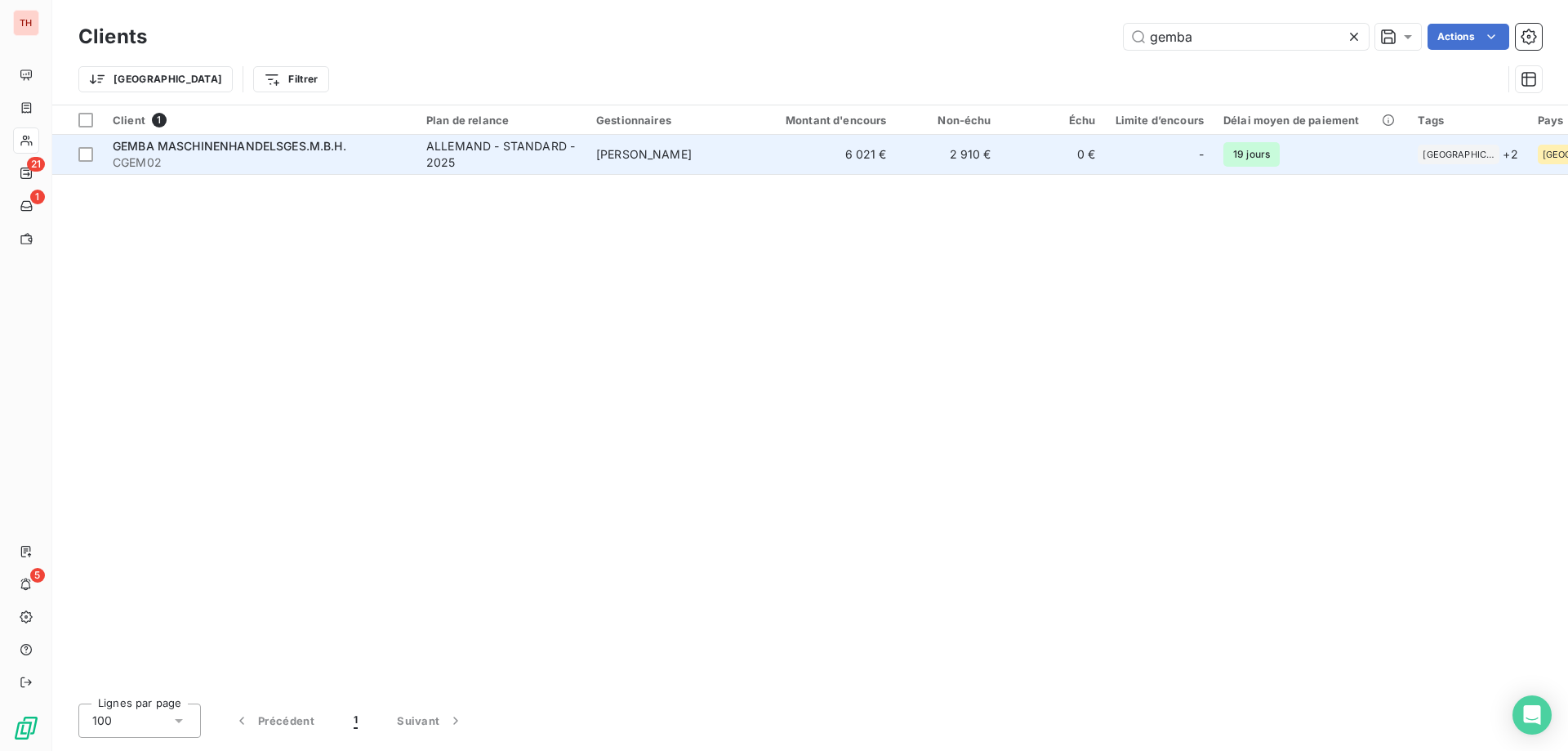
type input "gemba"
click at [747, 150] on td "Vanessa LECUYER" at bounding box center [672, 154] width 170 height 39
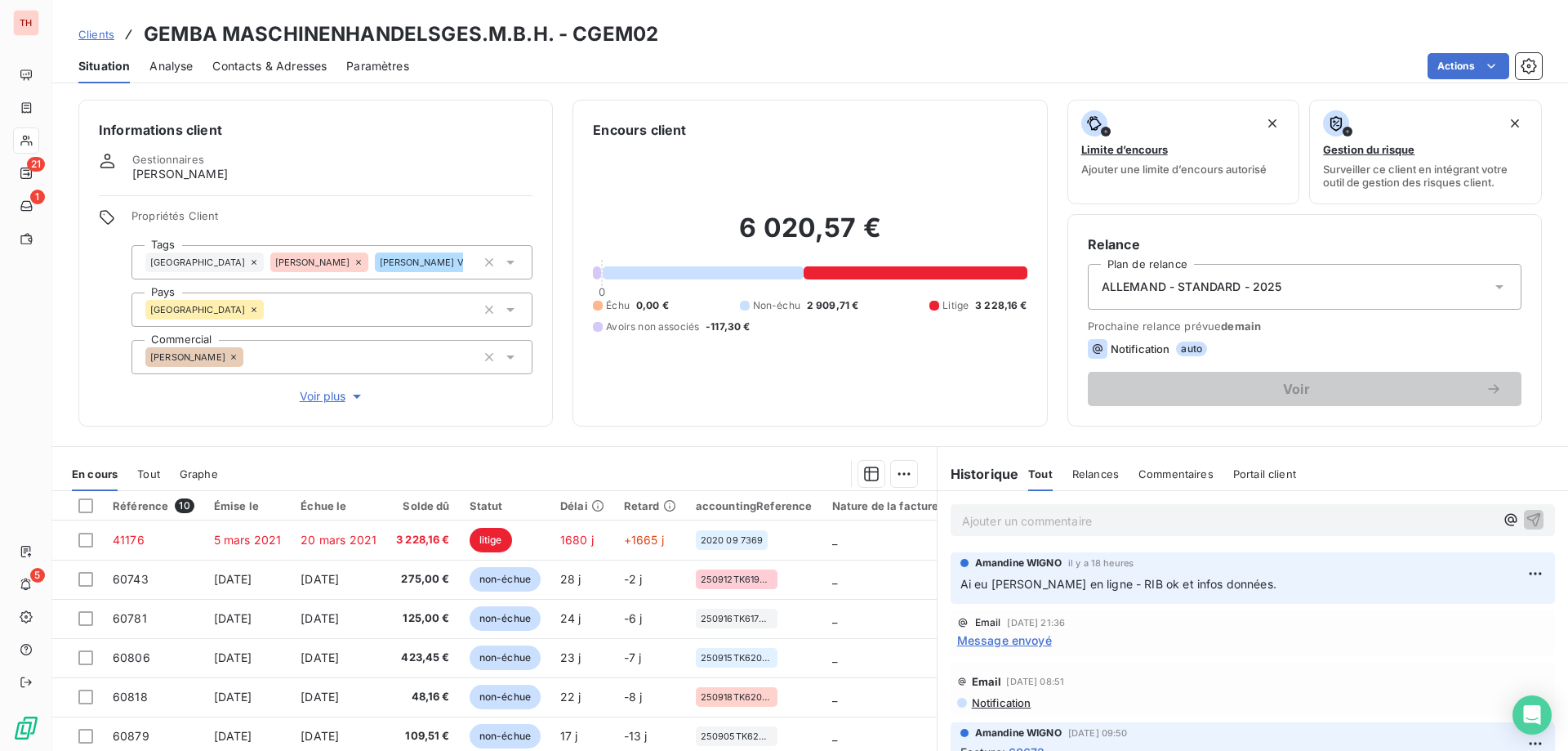
click at [102, 34] on span "Clients" at bounding box center [95, 34] width 36 height 13
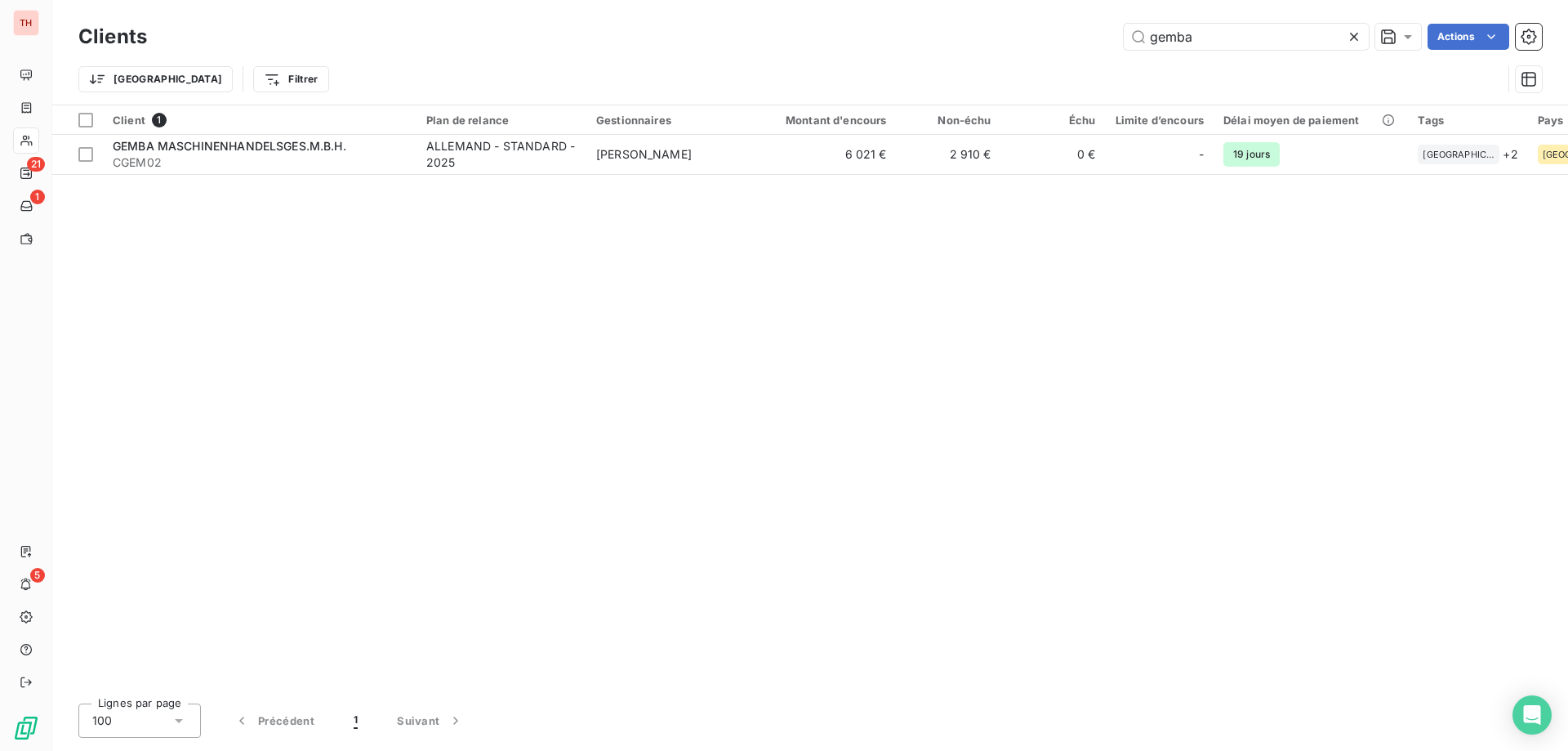
drag, startPoint x: 1145, startPoint y: 34, endPoint x: 1108, endPoint y: 36, distance: 37.1
click at [1109, 36] on div "gemba Actions" at bounding box center [854, 36] width 1375 height 26
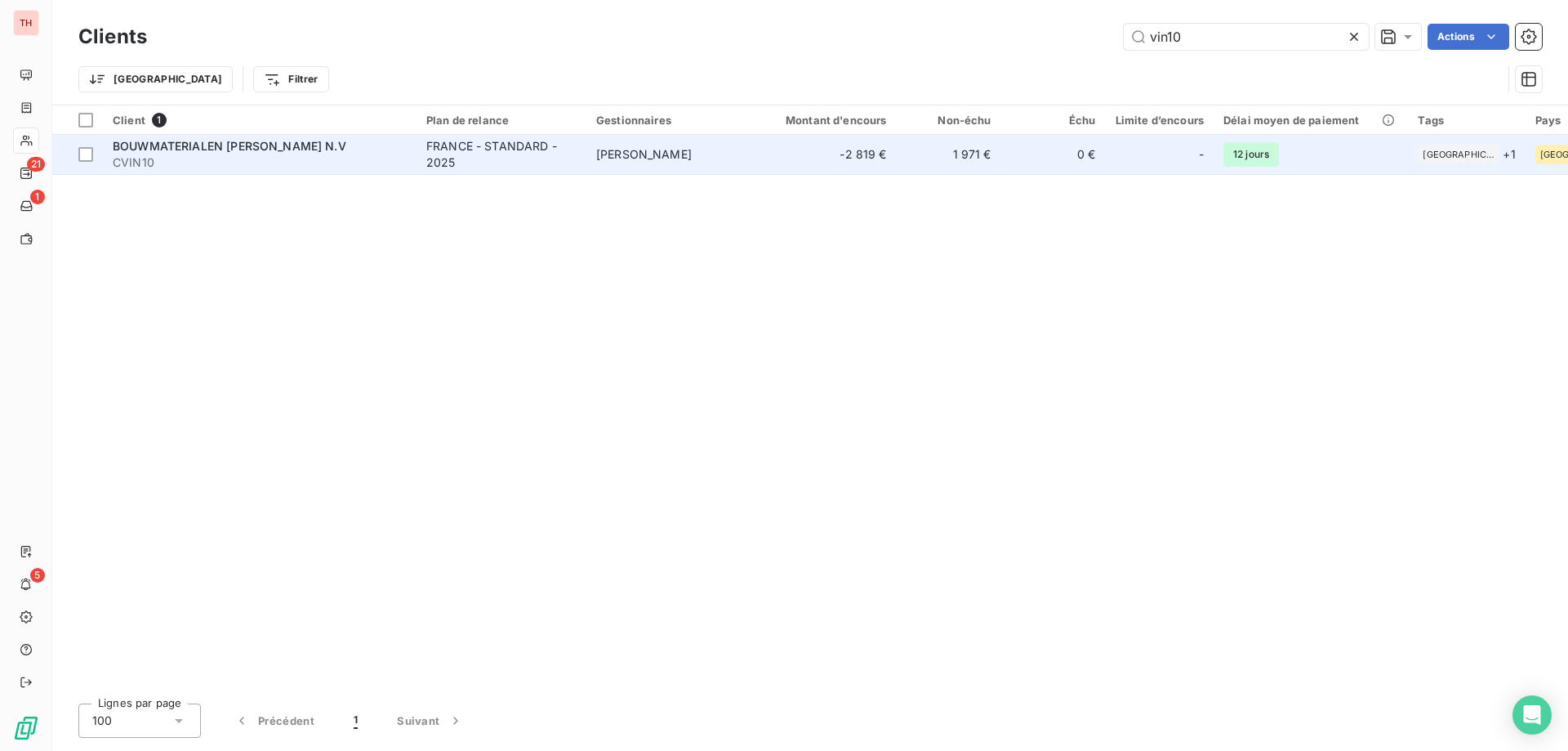
type input "vin10"
click at [561, 161] on div "FRANCE - STANDARD - 2025" at bounding box center [501, 155] width 150 height 33
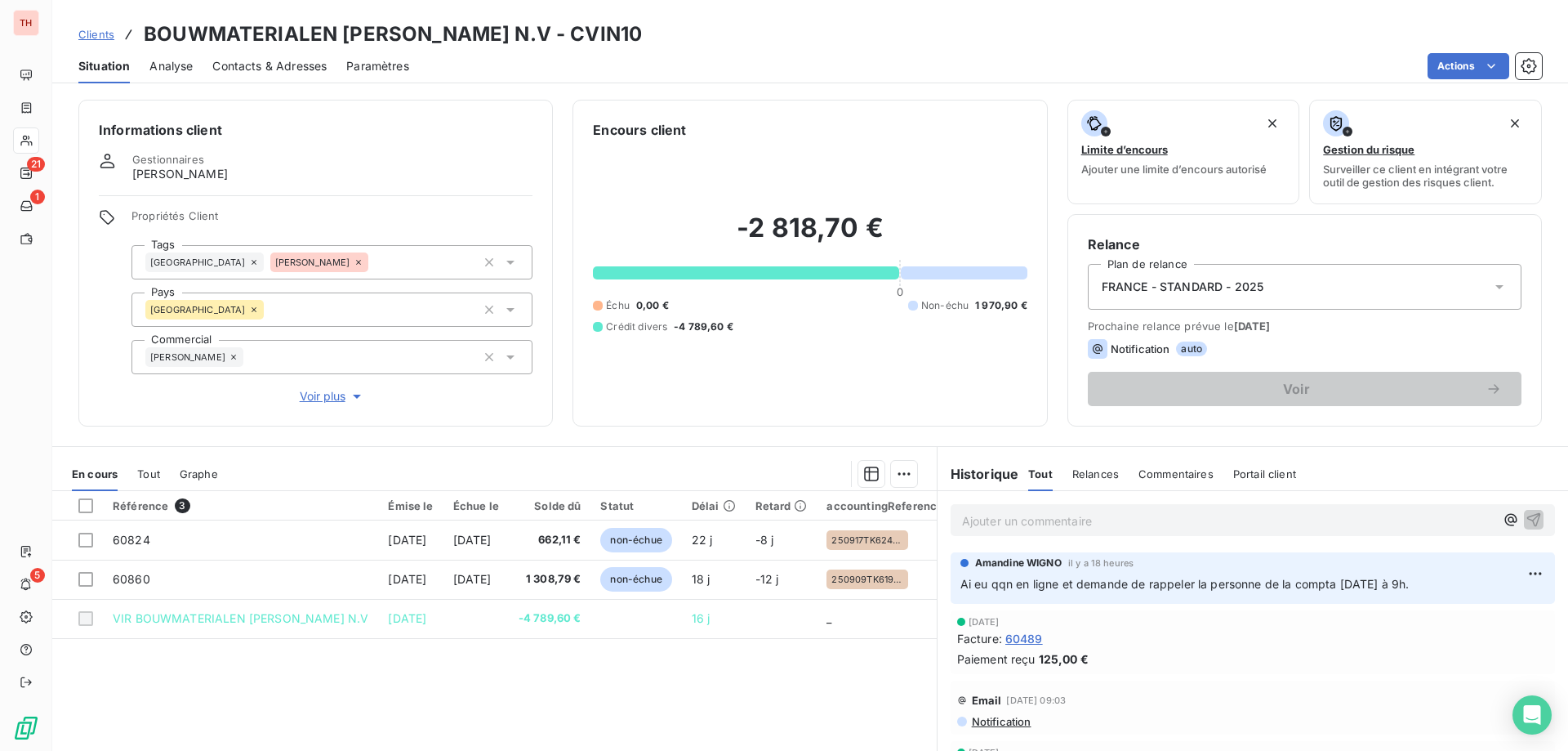
click at [1127, 516] on p "Ajouter un commentaire ﻿" at bounding box center [1229, 521] width 533 height 21
click at [1527, 520] on icon "button" at bounding box center [1534, 519] width 14 height 14
